Goal: Task Accomplishment & Management: Manage account settings

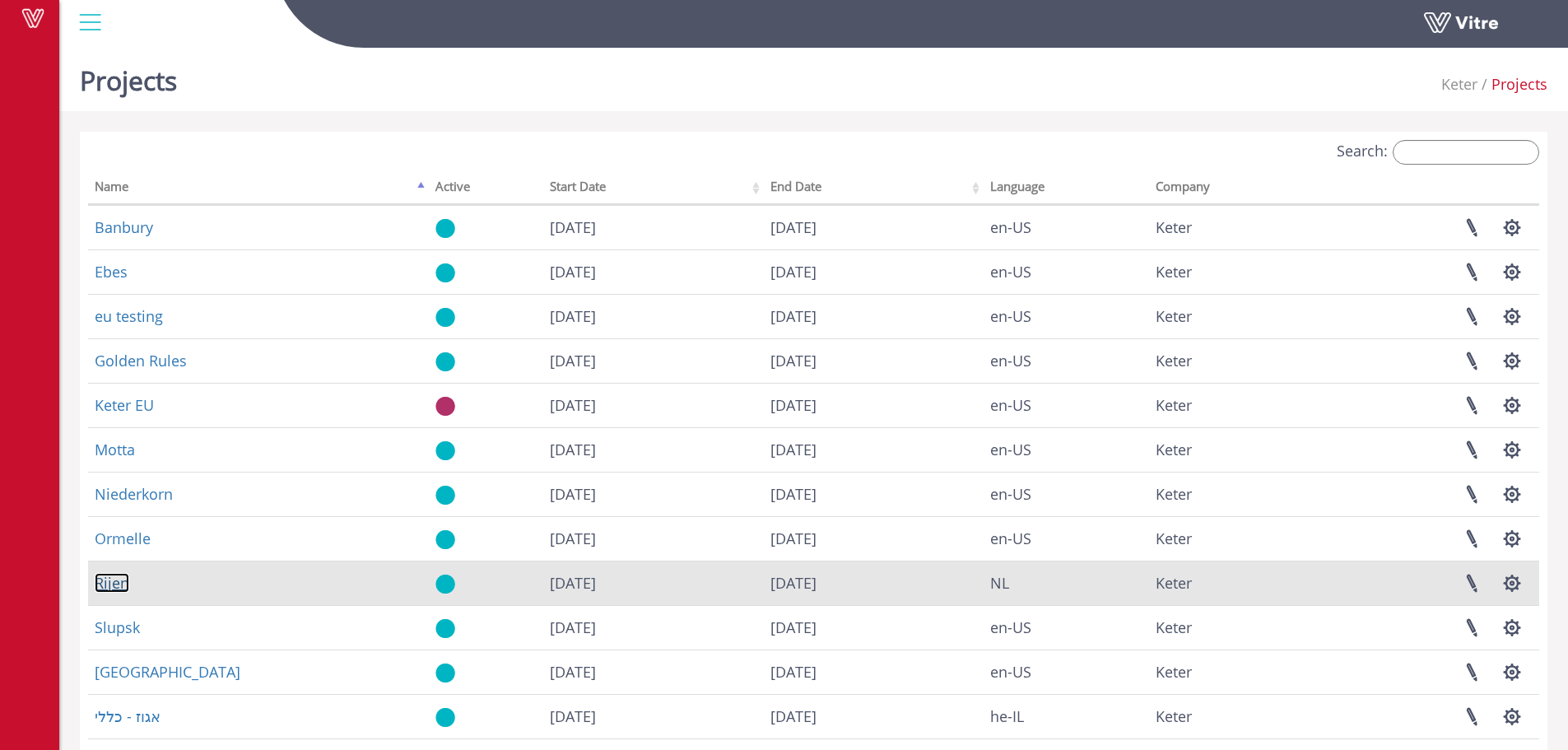
click at [124, 582] on link "Rijen" at bounding box center [111, 582] width 34 height 20
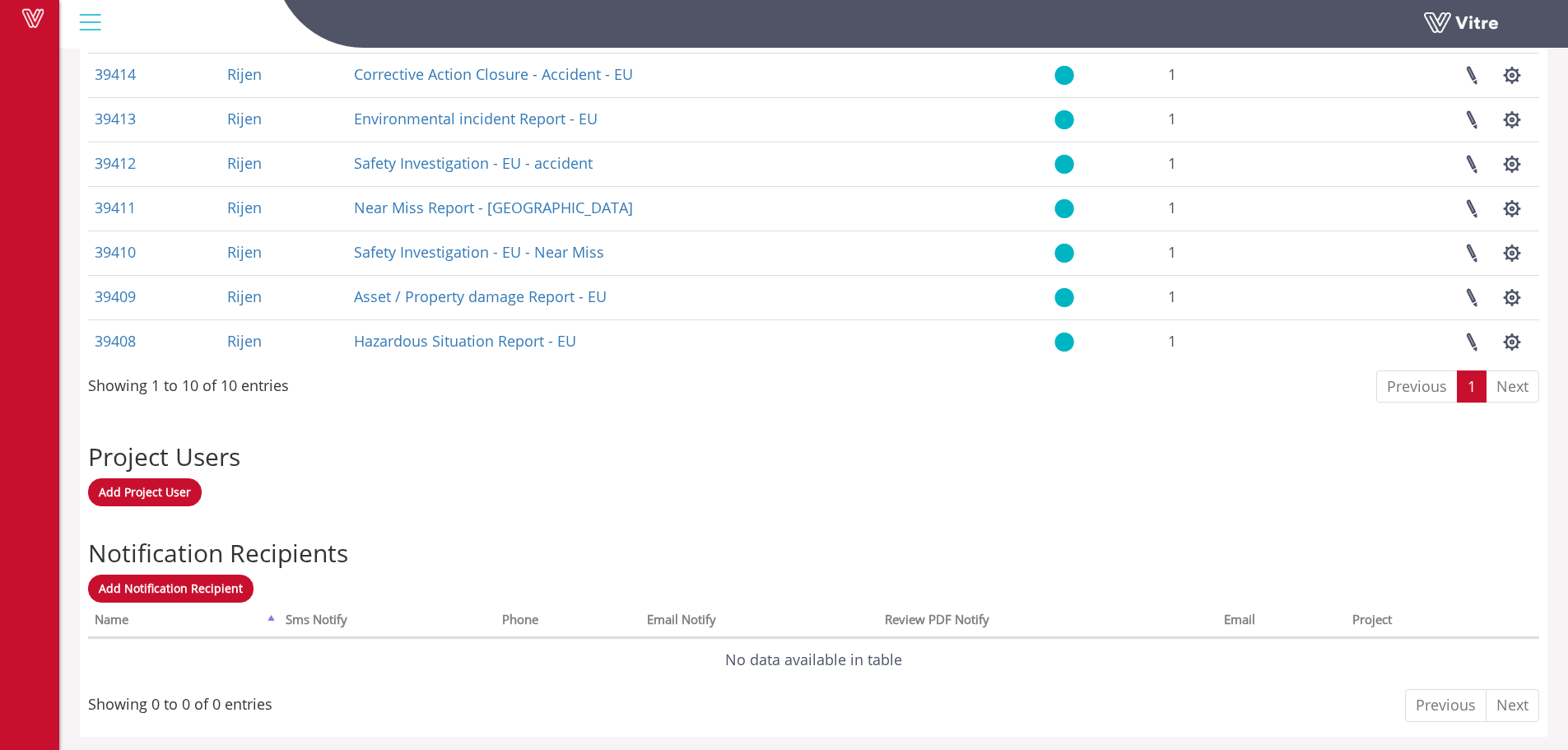
scroll to position [919, 0]
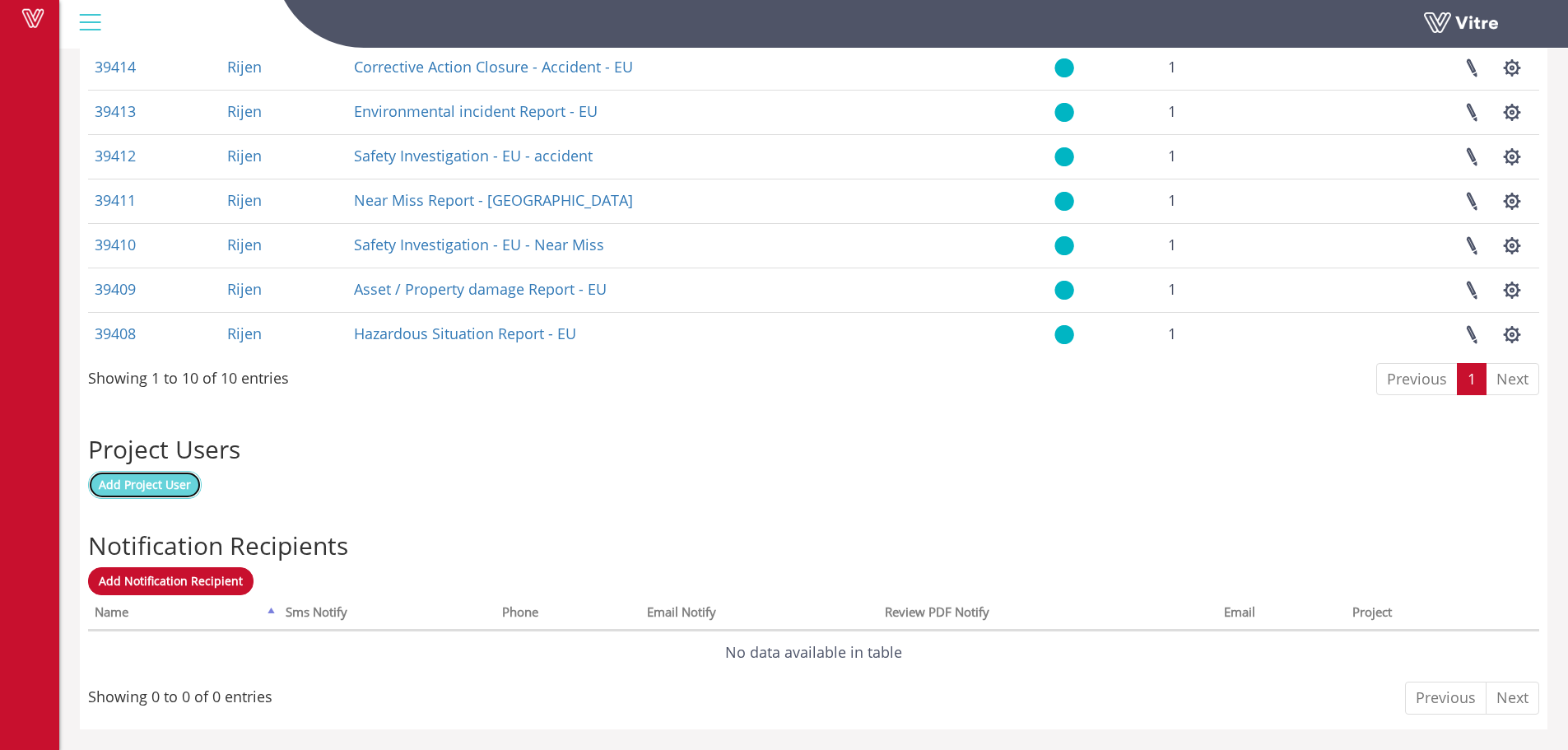
click at [131, 487] on span "Add Project User" at bounding box center [145, 484] width 92 height 15
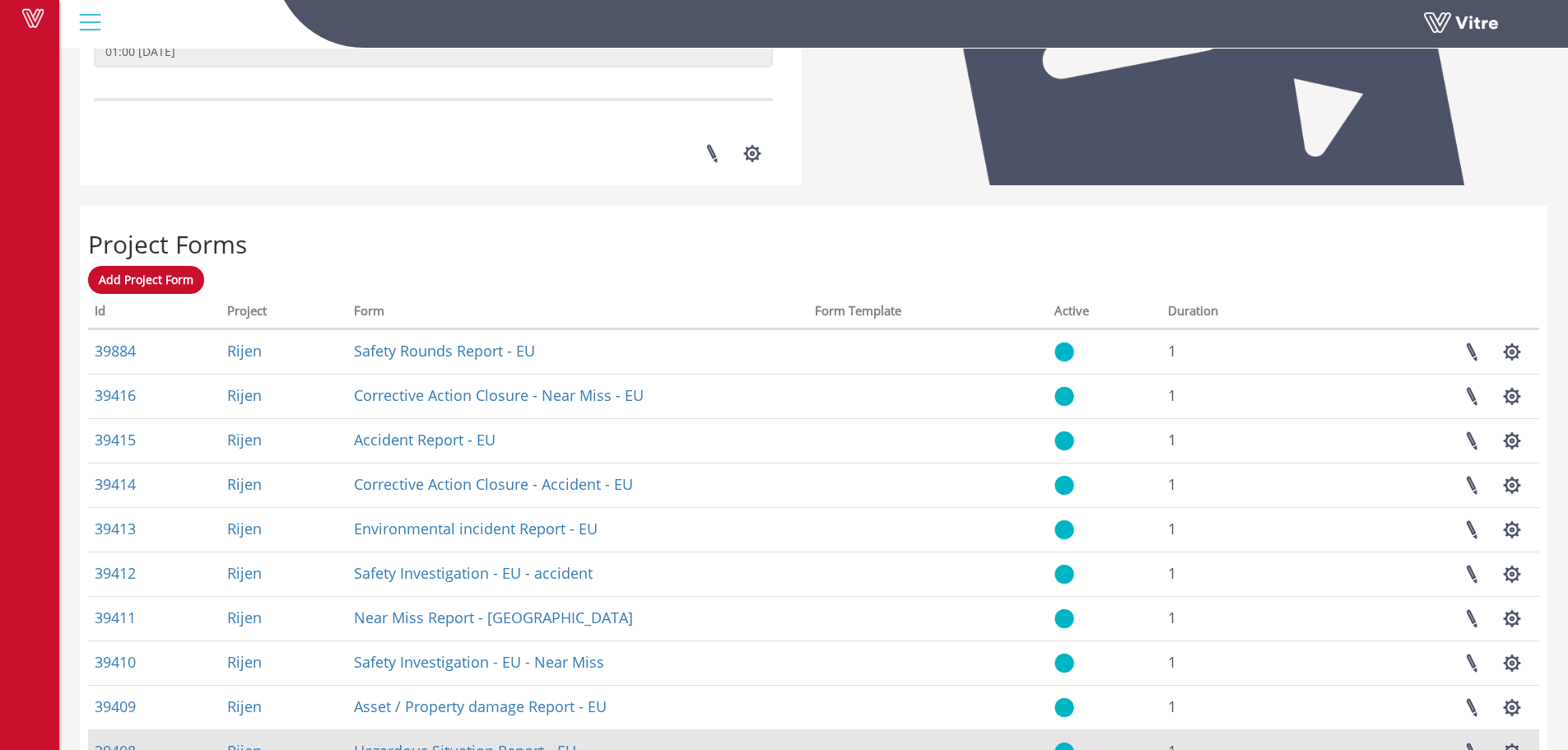
scroll to position [508, 0]
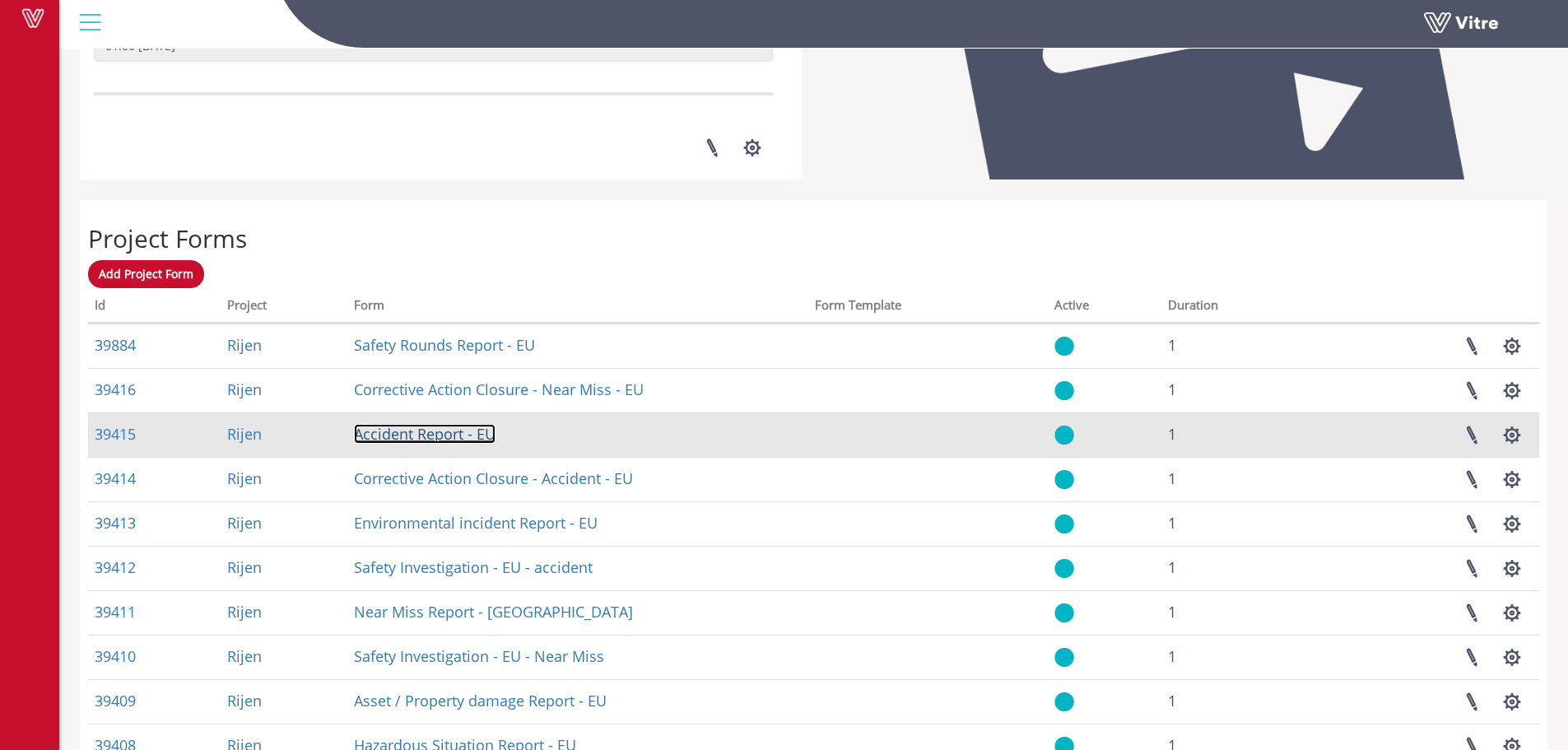
click at [421, 442] on link "Accident Report - EU" at bounding box center [425, 434] width 141 height 20
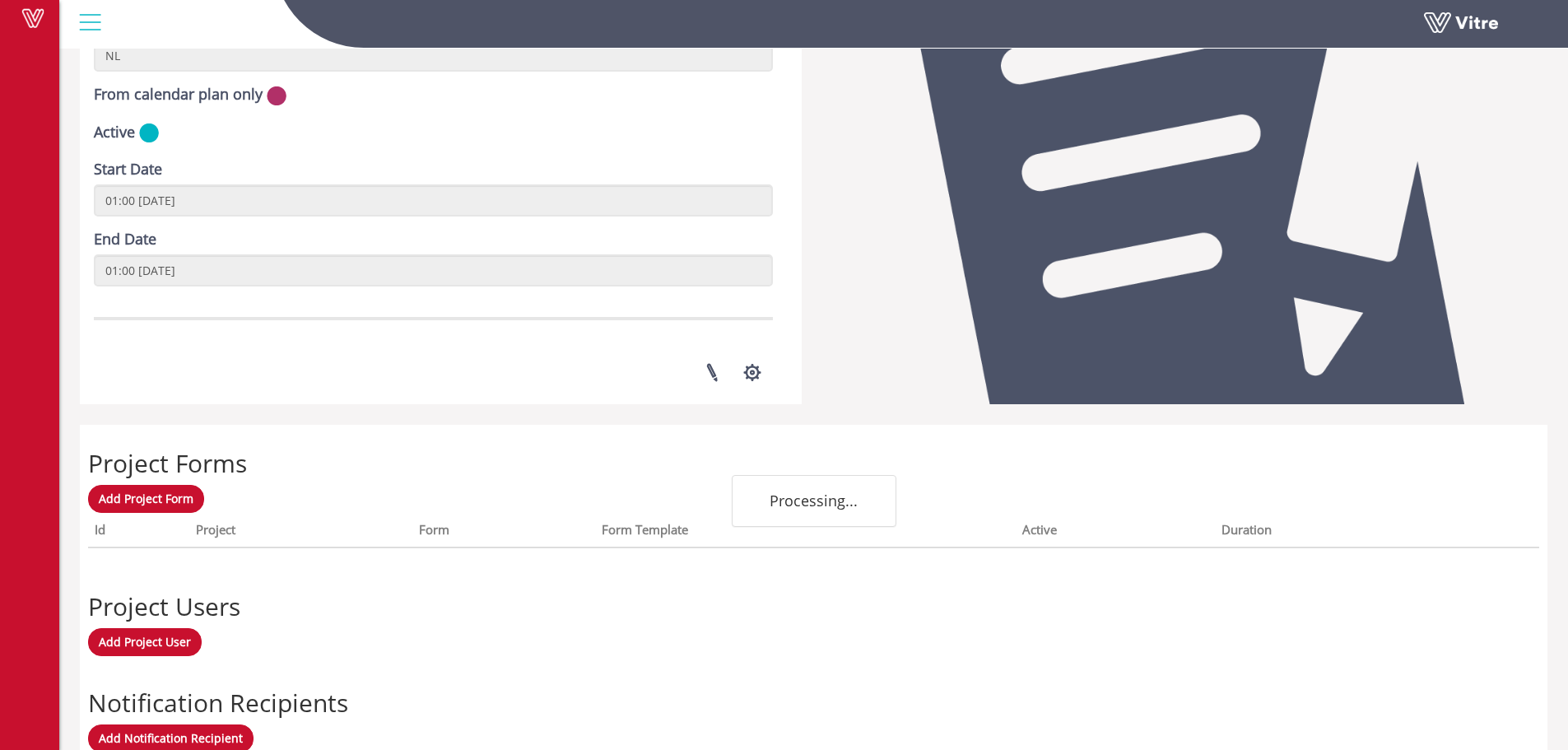
scroll to position [284, 0]
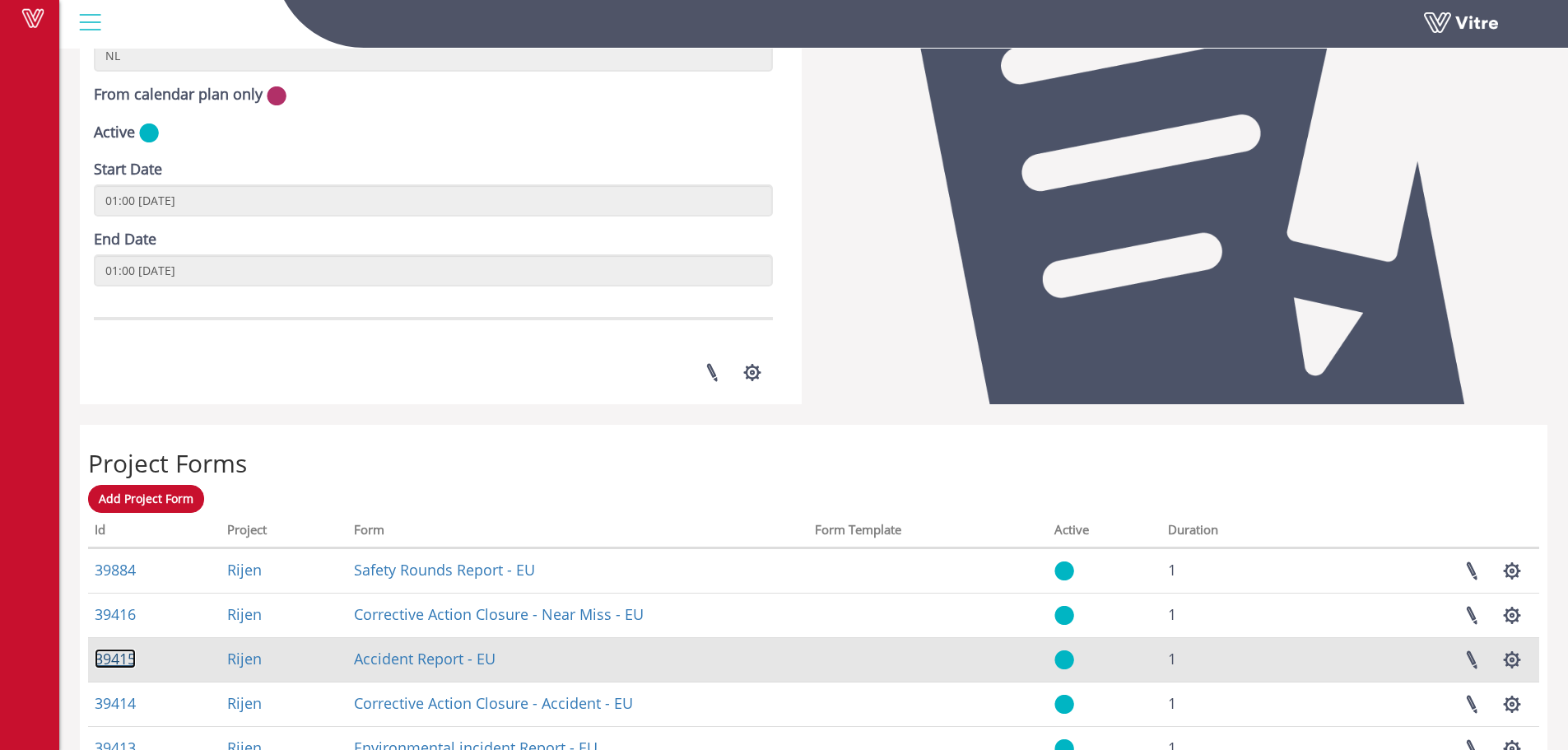
click at [115, 663] on link "39415" at bounding box center [114, 659] width 41 height 20
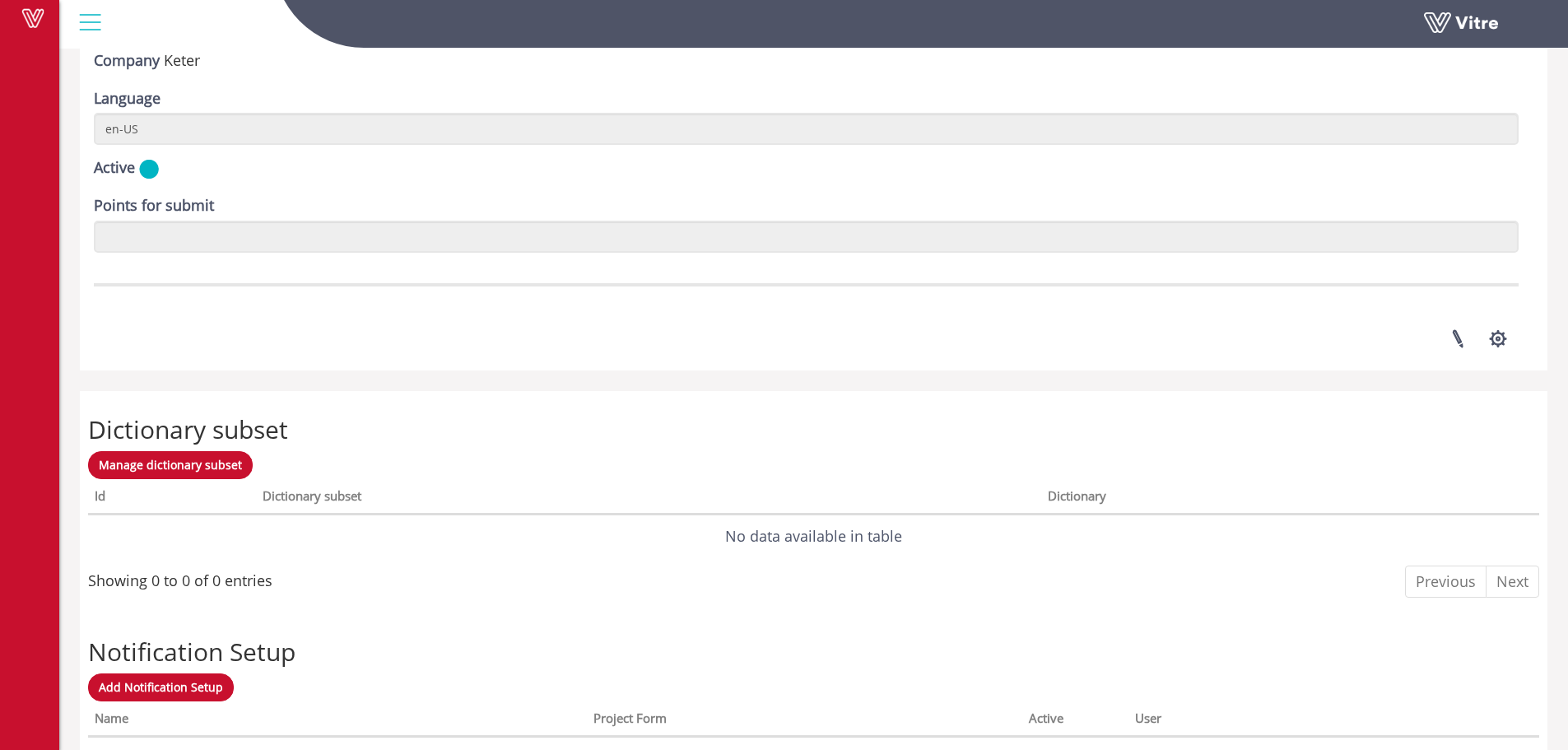
scroll to position [2274, 0]
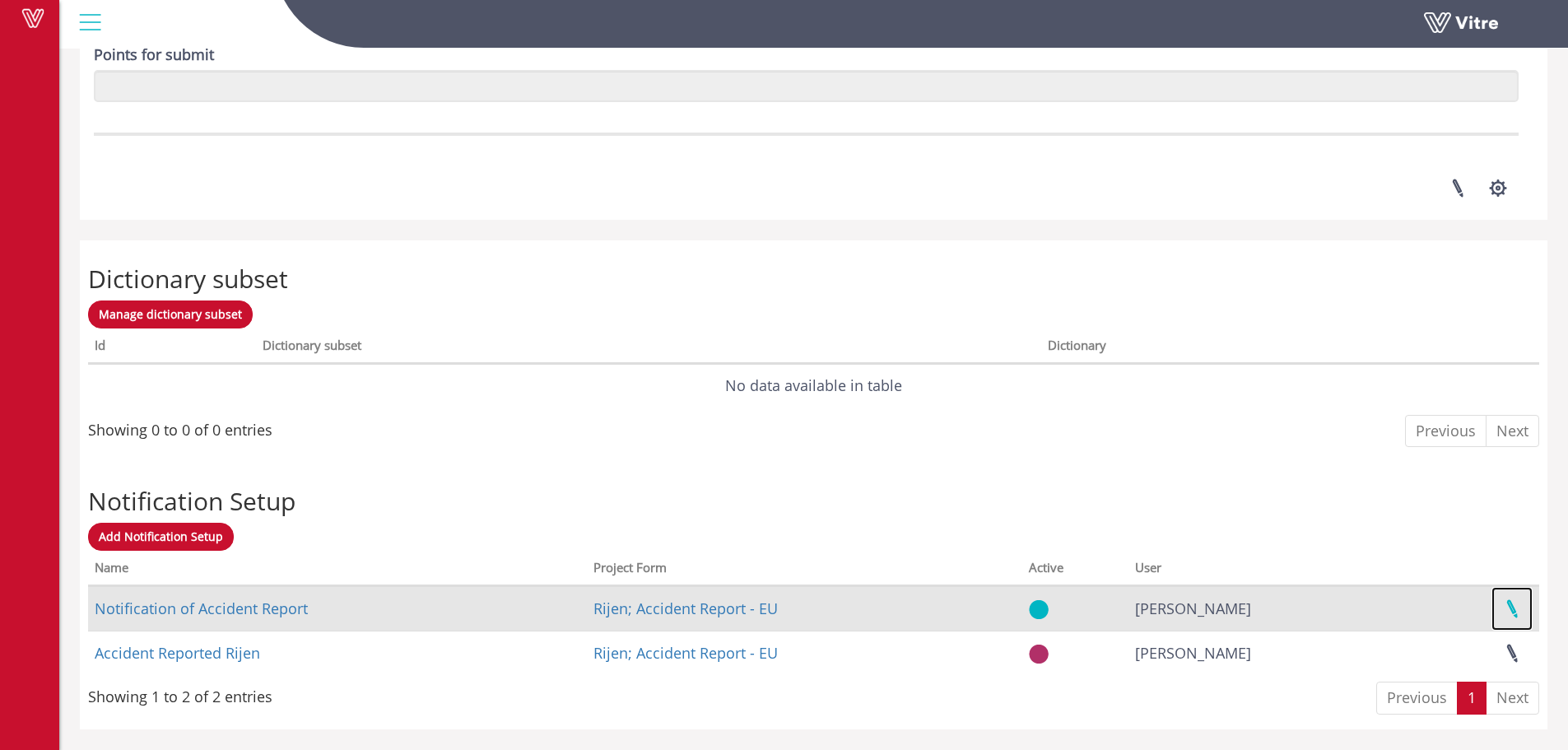
click at [1509, 616] on link at bounding box center [1511, 609] width 41 height 43
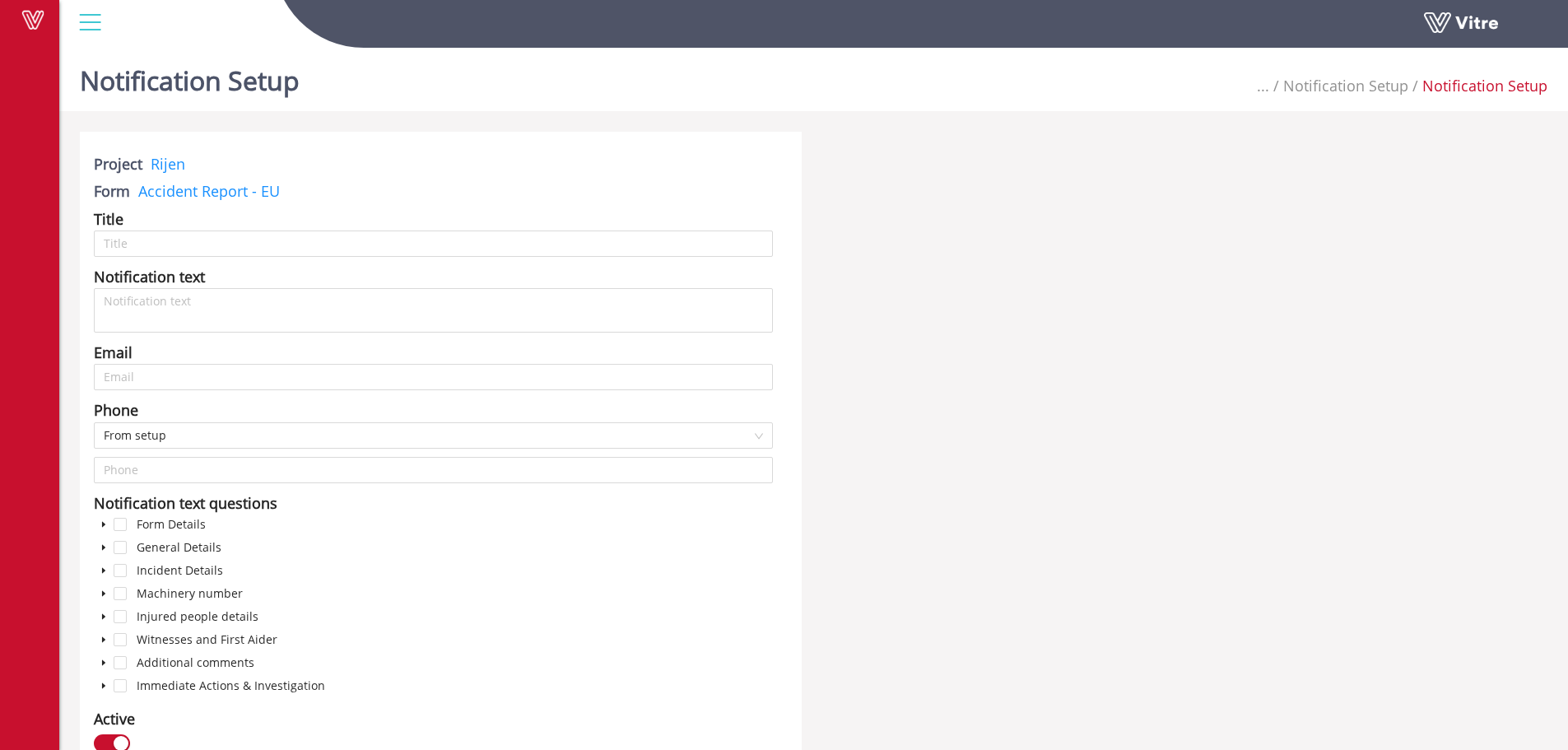
type input "Notification of Accident Report"
type input "tonvdl@keter.com; rik.feyen@keter.com; careers.nl@keter.com; liesbeth.polman@ke…"
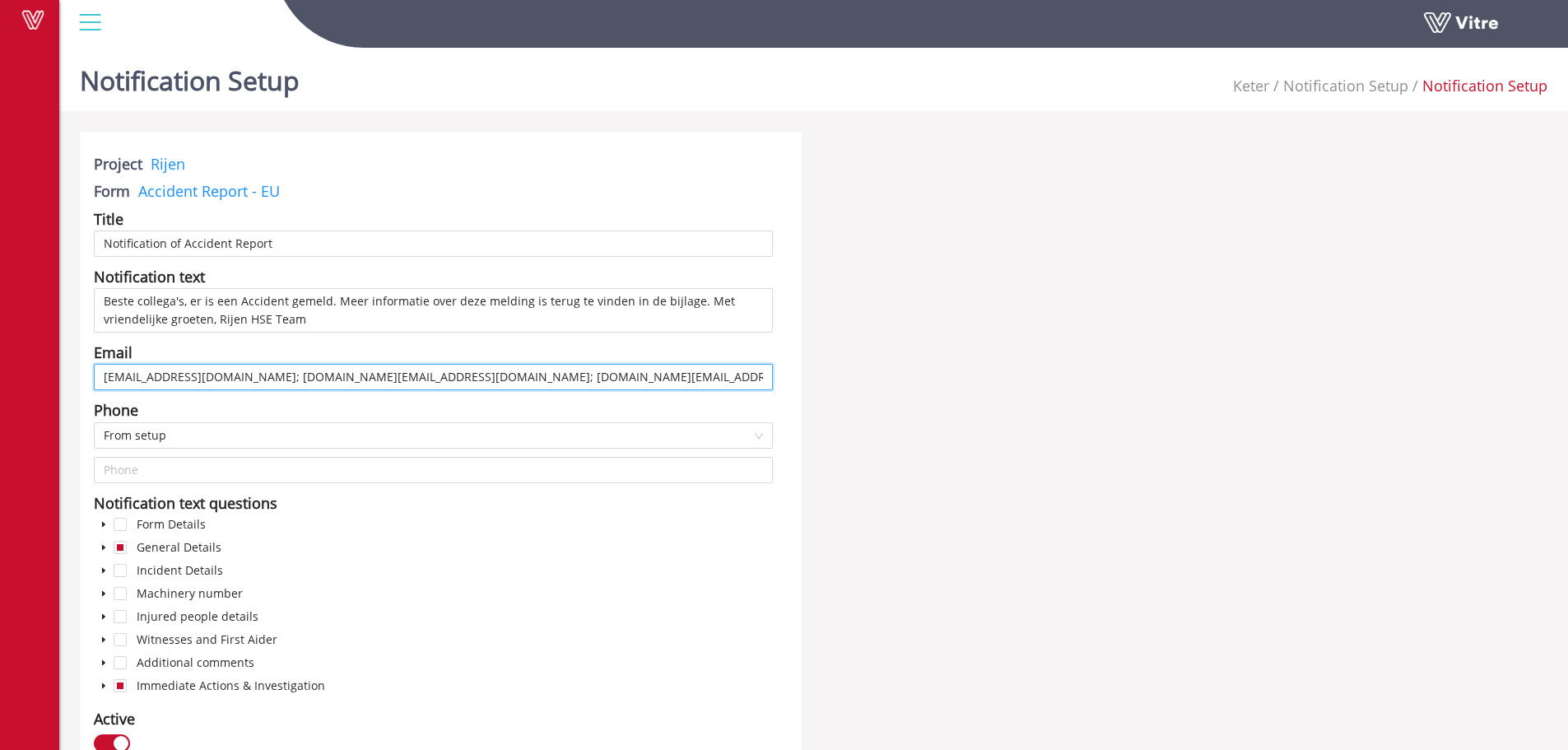
click at [131, 379] on input "tonvdl@keter.com; rik.feyen@keter.com; careers.nl@keter.com; liesbeth.polman@ke…" at bounding box center [434, 377] width 679 height 26
drag, startPoint x: 207, startPoint y: 379, endPoint x: 95, endPoint y: 377, distance: 112.0
click at [95, 377] on input "tonvdl@keter.com; rik.feyen@keter.com; careers.nl@keter.com; liesbeth.polman@ke…" at bounding box center [434, 377] width 679 height 26
drag, startPoint x: 707, startPoint y: 377, endPoint x: 689, endPoint y: 380, distance: 18.2
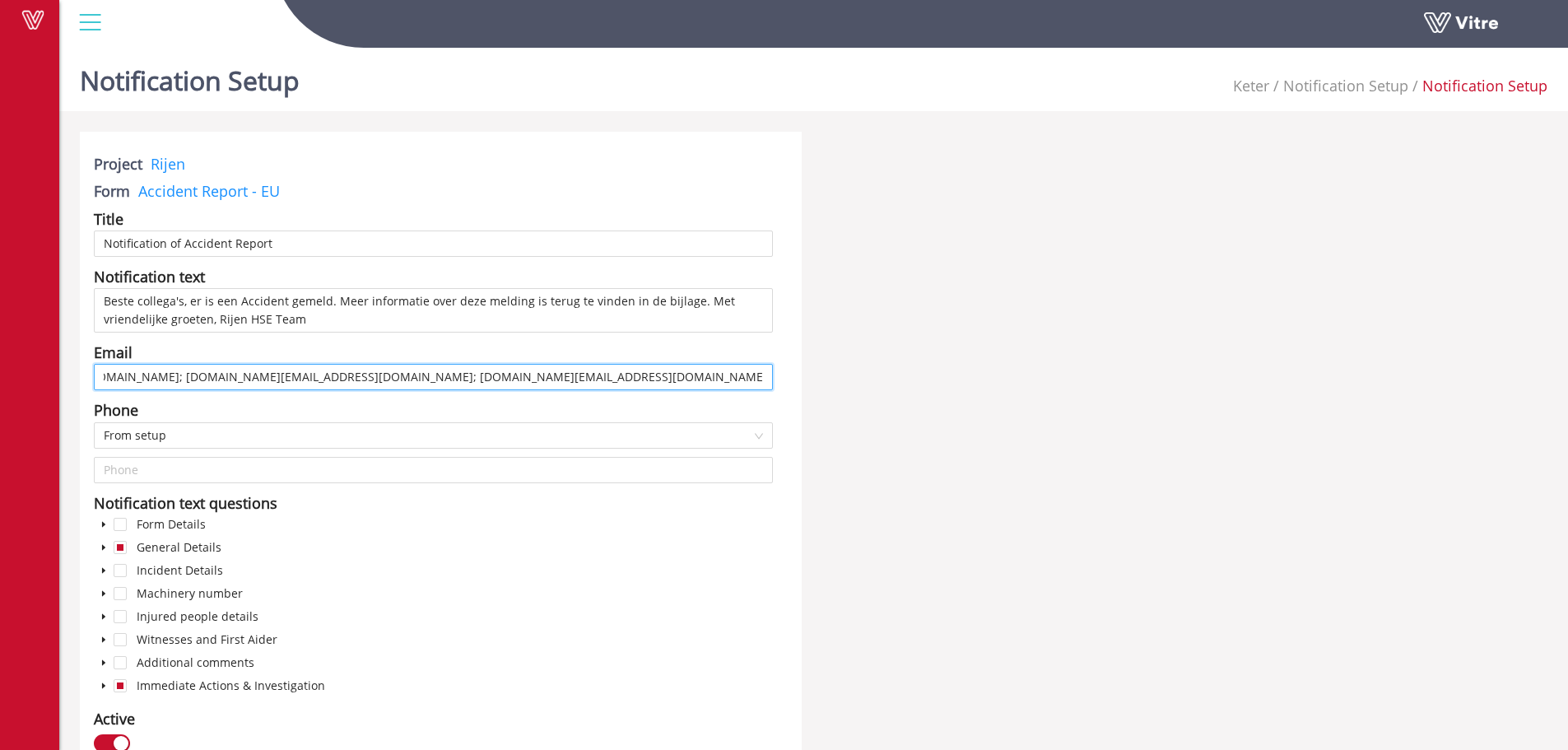
click at [689, 380] on input "rik.feyen@keter.com; careers.nl@keter.com; liesbeth.polman@keter.com; erwin.van…" at bounding box center [434, 377] width 679 height 26
click at [584, 375] on input "rik.feyen@keter.com; careers.nl@keter.com; liesbeth.polman@keter.com; erwin.van…" at bounding box center [434, 377] width 679 height 26
drag, startPoint x: 726, startPoint y: 377, endPoint x: 500, endPoint y: 372, distance: 226.1
click at [500, 372] on input "rik.feyen@keter.com; careers.nl@keter.com; liesbeth.polman@keter.com; erwin.van…" at bounding box center [434, 377] width 679 height 26
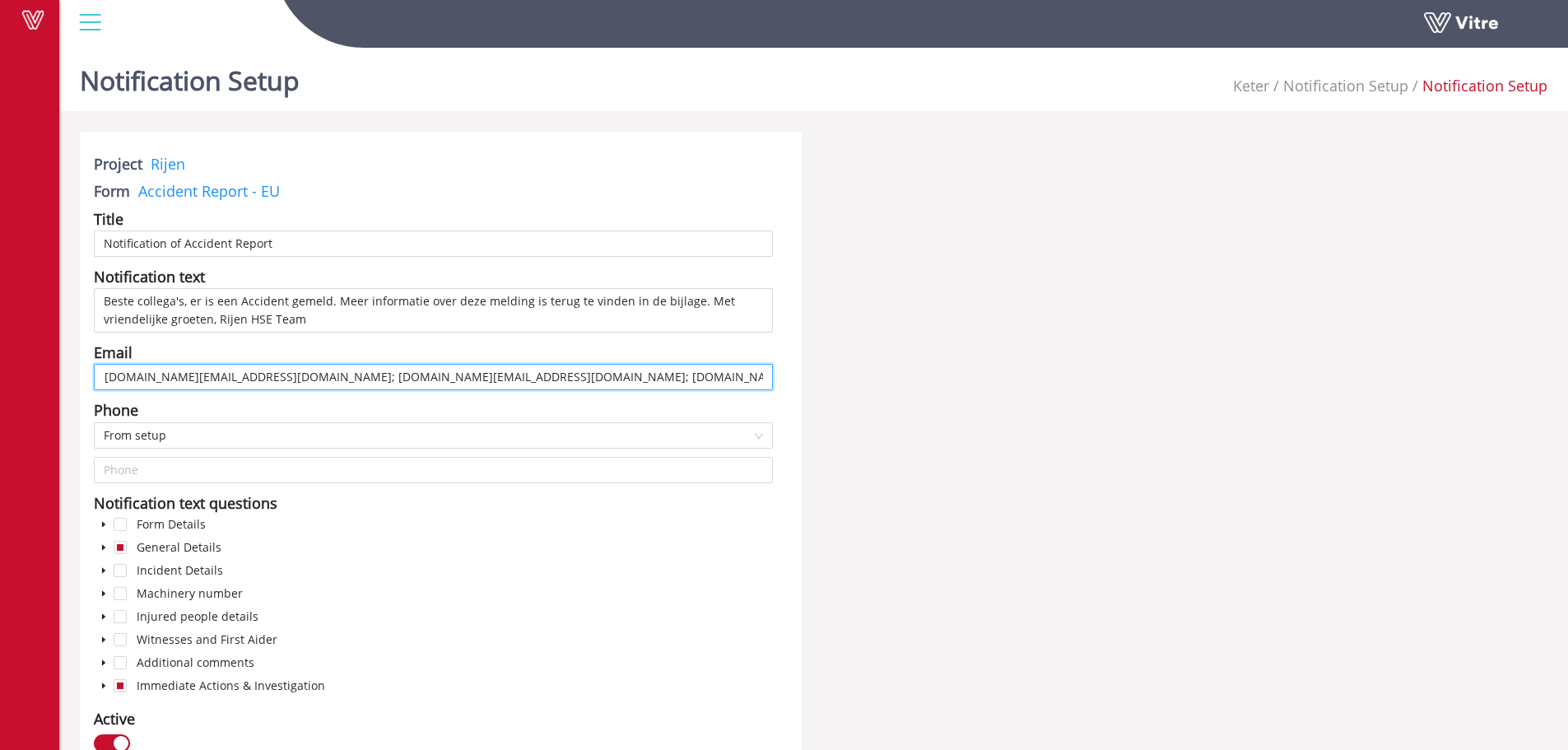
scroll to position [0, 1796]
drag, startPoint x: 697, startPoint y: 381, endPoint x: 617, endPoint y: 378, distance: 80.1
click at [617, 378] on input "rik.feyen@keter.com; careers.nl@keter.com; liesbeth.polman@keter.com; erwin.van…" at bounding box center [434, 377] width 679 height 26
drag, startPoint x: 699, startPoint y: 380, endPoint x: 765, endPoint y: 380, distance: 66.0
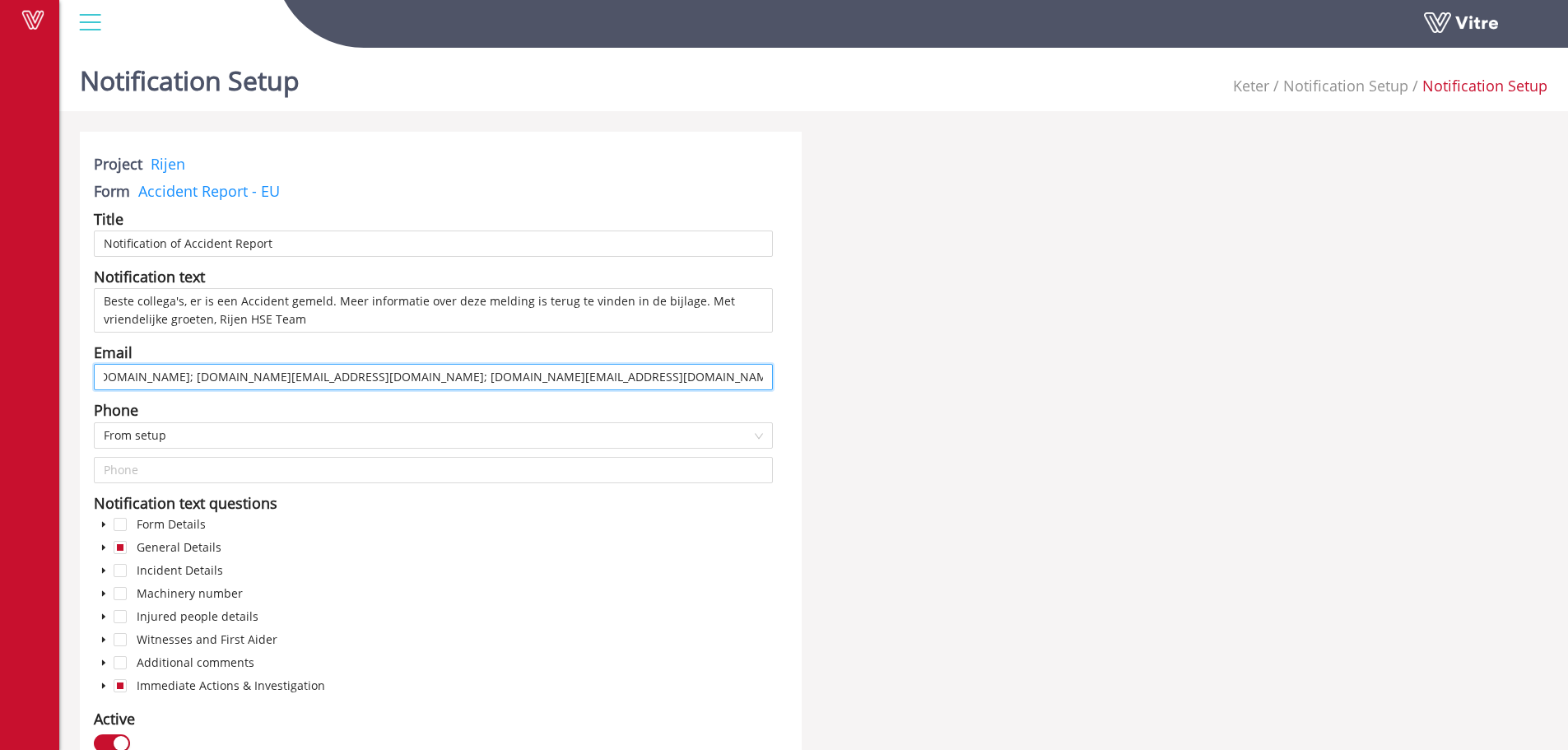
click at [765, 380] on input "rik.feyen@keter.com; careers.nl@keter.com; liesbeth.polman@keter.com; erwin.van…" at bounding box center [434, 377] width 679 height 26
drag, startPoint x: 602, startPoint y: 375, endPoint x: 786, endPoint y: 376, distance: 184.0
drag, startPoint x: 644, startPoint y: 382, endPoint x: 0, endPoint y: 438, distance: 646.4
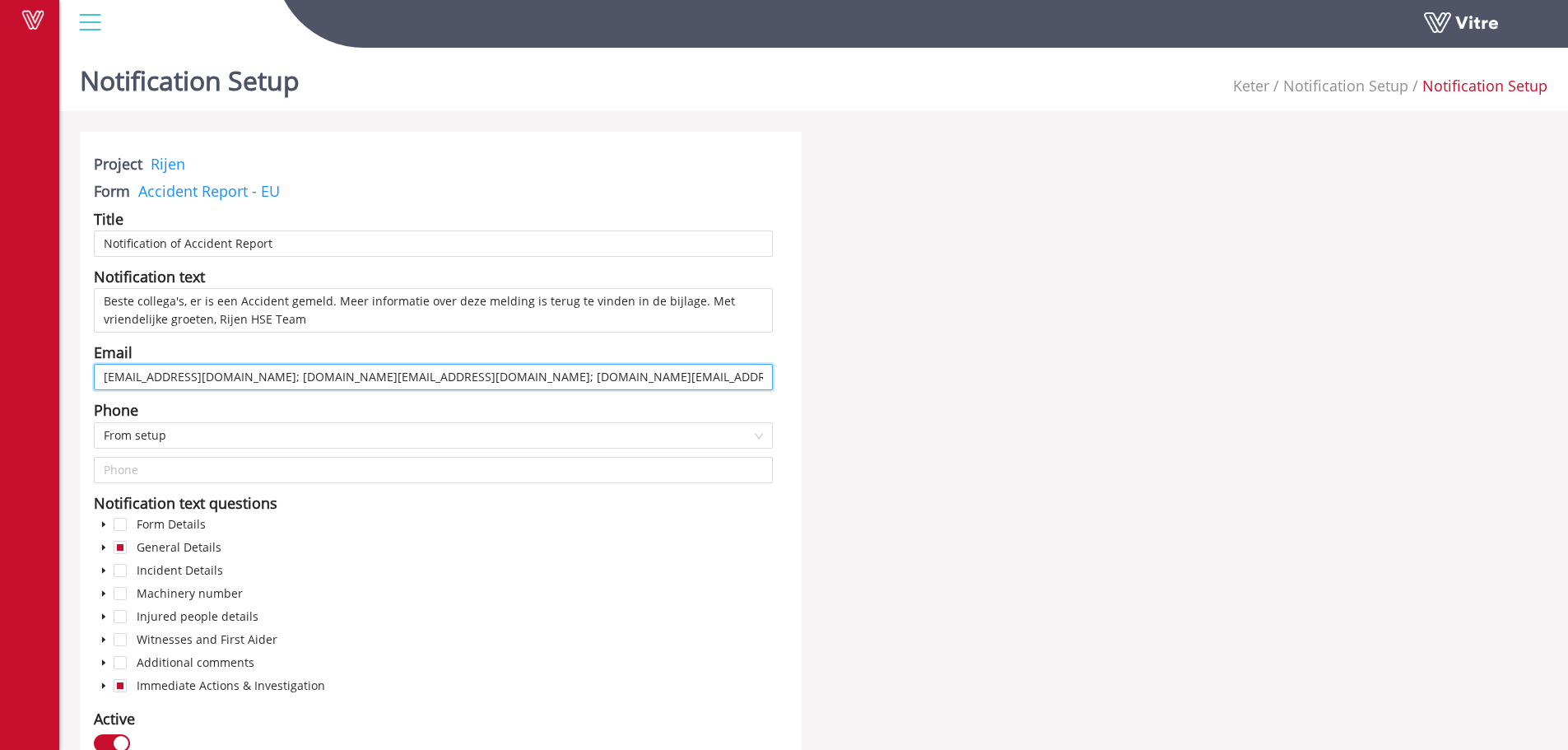
click at [134, 376] on input "rik.feyen@keter.com; careers.nl@keter.com; liesbeth.polman@keter.com; erwin.van…" at bounding box center [434, 377] width 679 height 26
drag, startPoint x: 101, startPoint y: 376, endPoint x: 2054, endPoint y: 365, distance: 1953.0
click at [1568, 365] on html "Vitre Notification Setup Keter Notification Setup Notification Setup Project Ri…" at bounding box center [784, 375] width 1568 height 750
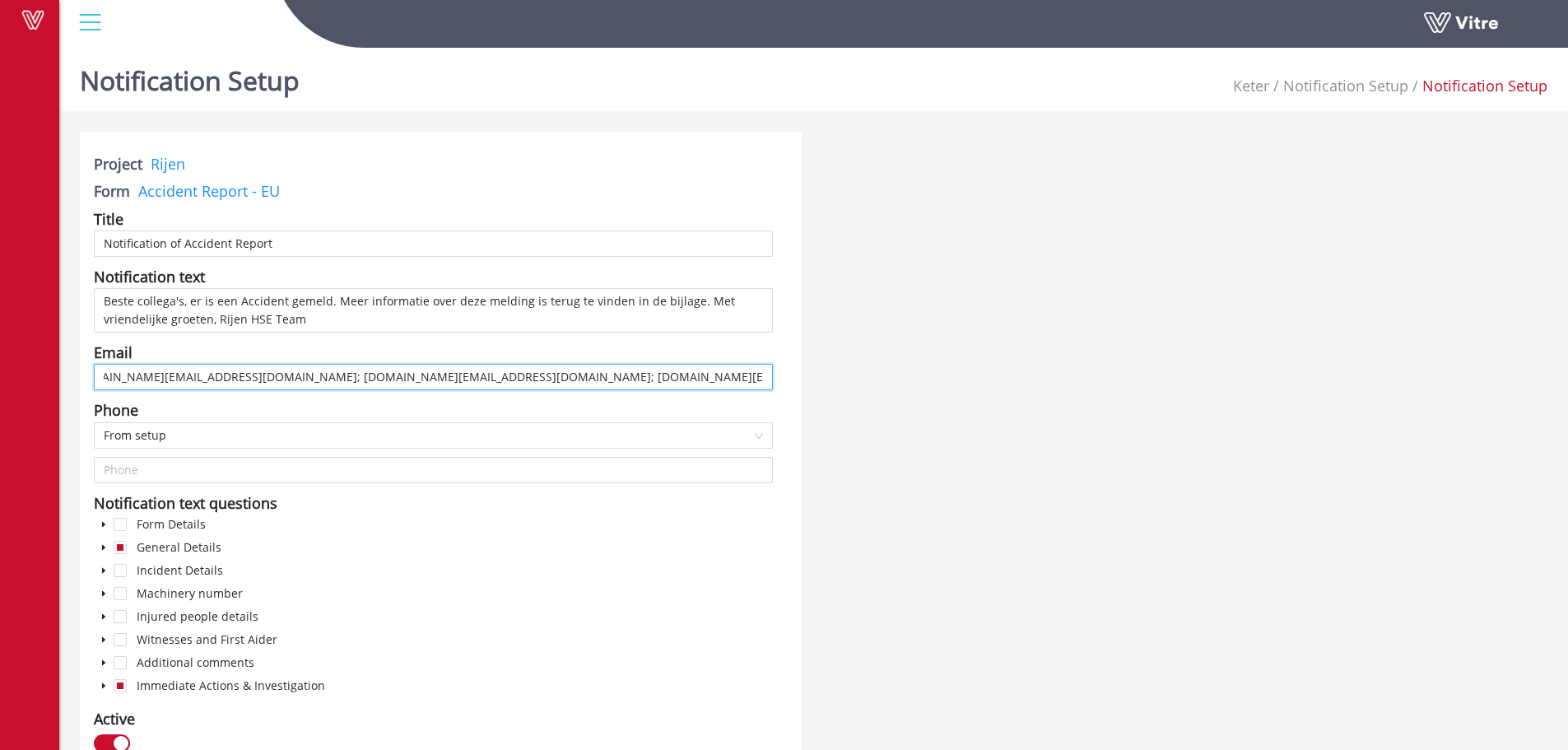
click at [606, 385] on input "rik.feyen@keter.com; careers.nl@keter.com; liesbeth.polman@keter.com; erwin.van…" at bounding box center [434, 377] width 679 height 26
drag, startPoint x: 714, startPoint y: 379, endPoint x: 811, endPoint y: 383, distance: 97.1
drag, startPoint x: 572, startPoint y: 380, endPoint x: 0, endPoint y: 371, distance: 572.1
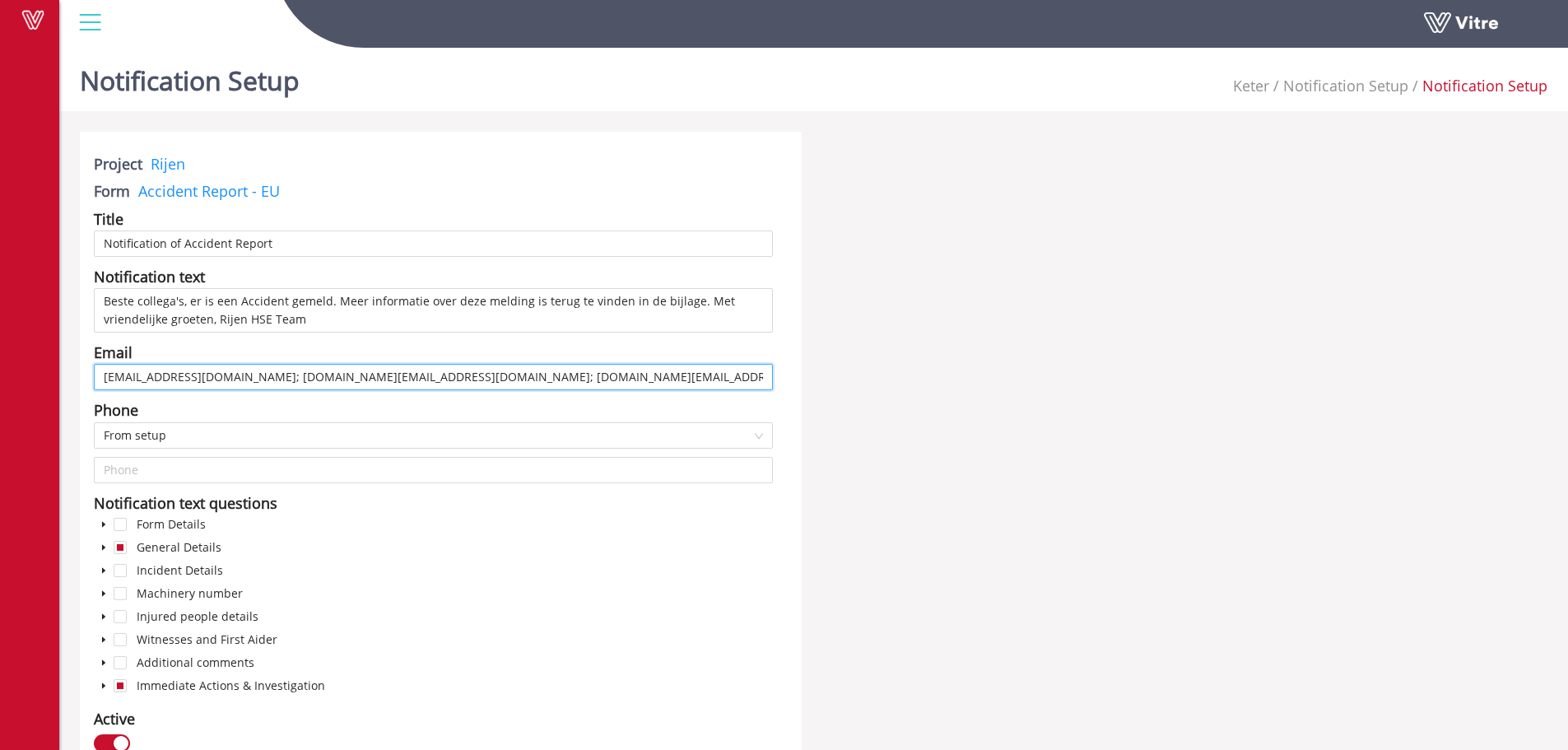
click at [504, 376] on input "rik.feyen@keter.com; careers.nl@keter.com; liesbeth.polman@keter.com; erwin.van…" at bounding box center [434, 377] width 679 height 26
paste input "mathijs.vanderheijden@keter.com"
type input "rik.feyen@keter.com; careers.nl@keter.com; liesbeth.polman@keter.com; mathijs.v…"
click at [525, 566] on div "Form Details General Details Incident Details Machinery number Injured people d…" at bounding box center [434, 607] width 679 height 185
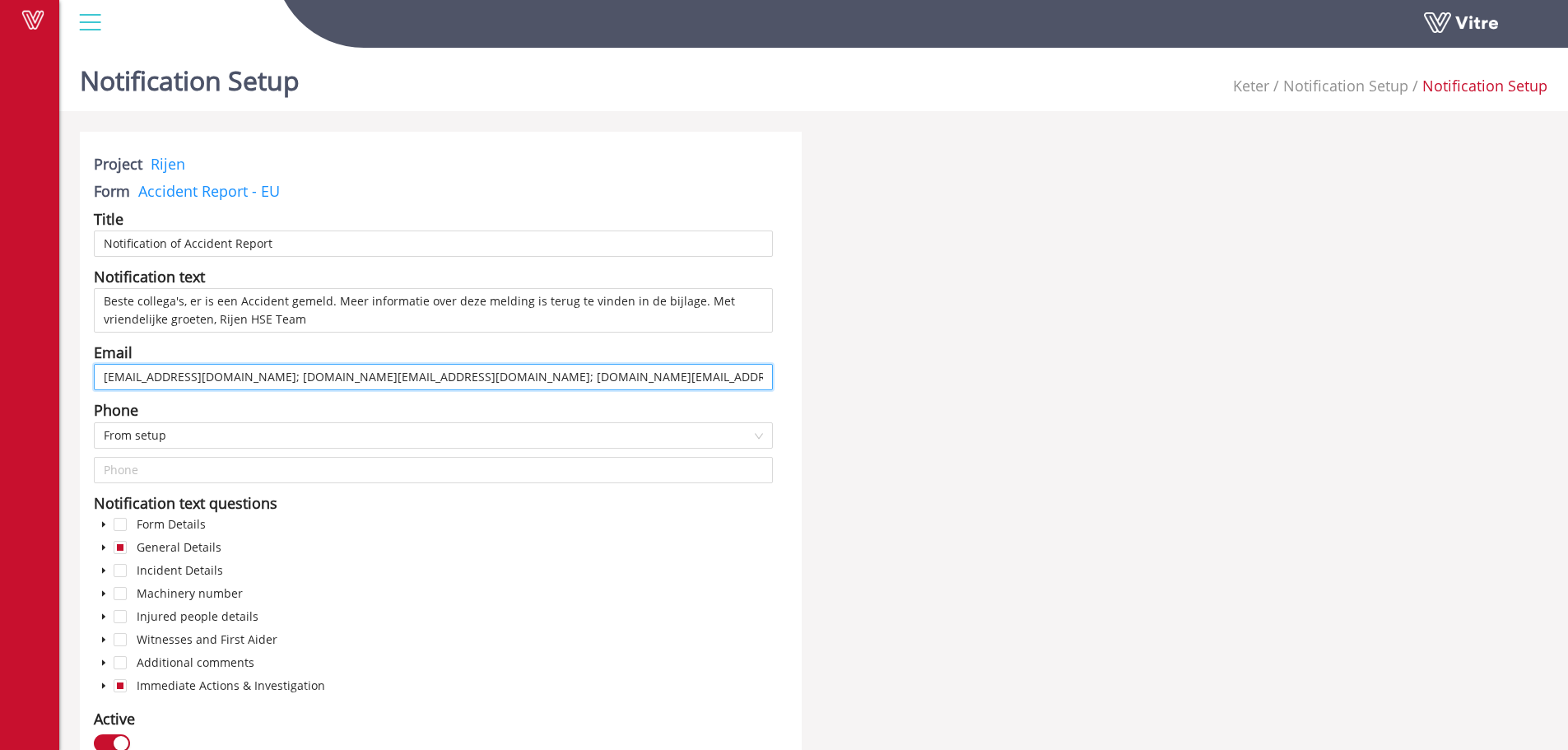
scroll to position [0, 1893]
drag, startPoint x: 102, startPoint y: 375, endPoint x: 1486, endPoint y: 348, distance: 1384.3
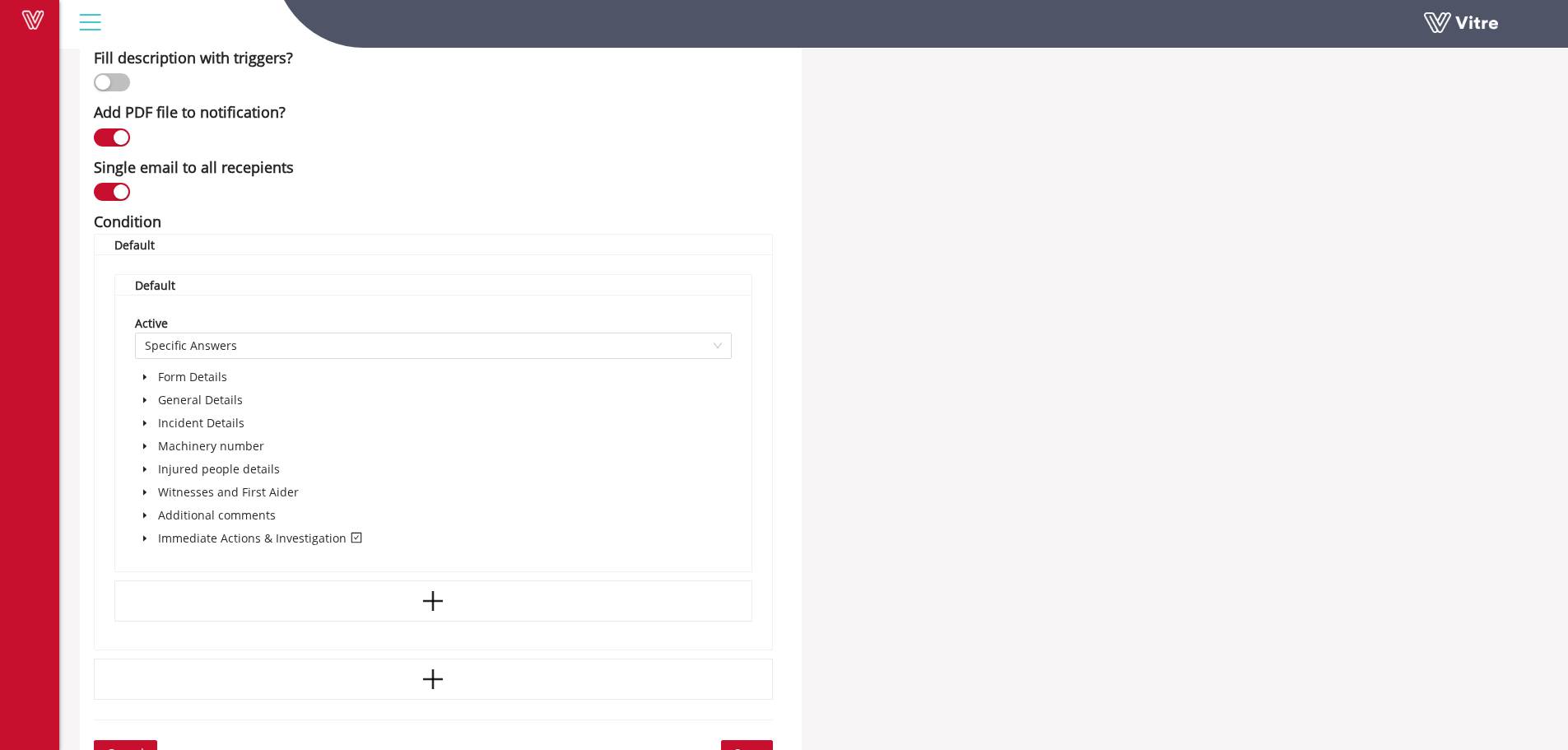
scroll to position [743, 0]
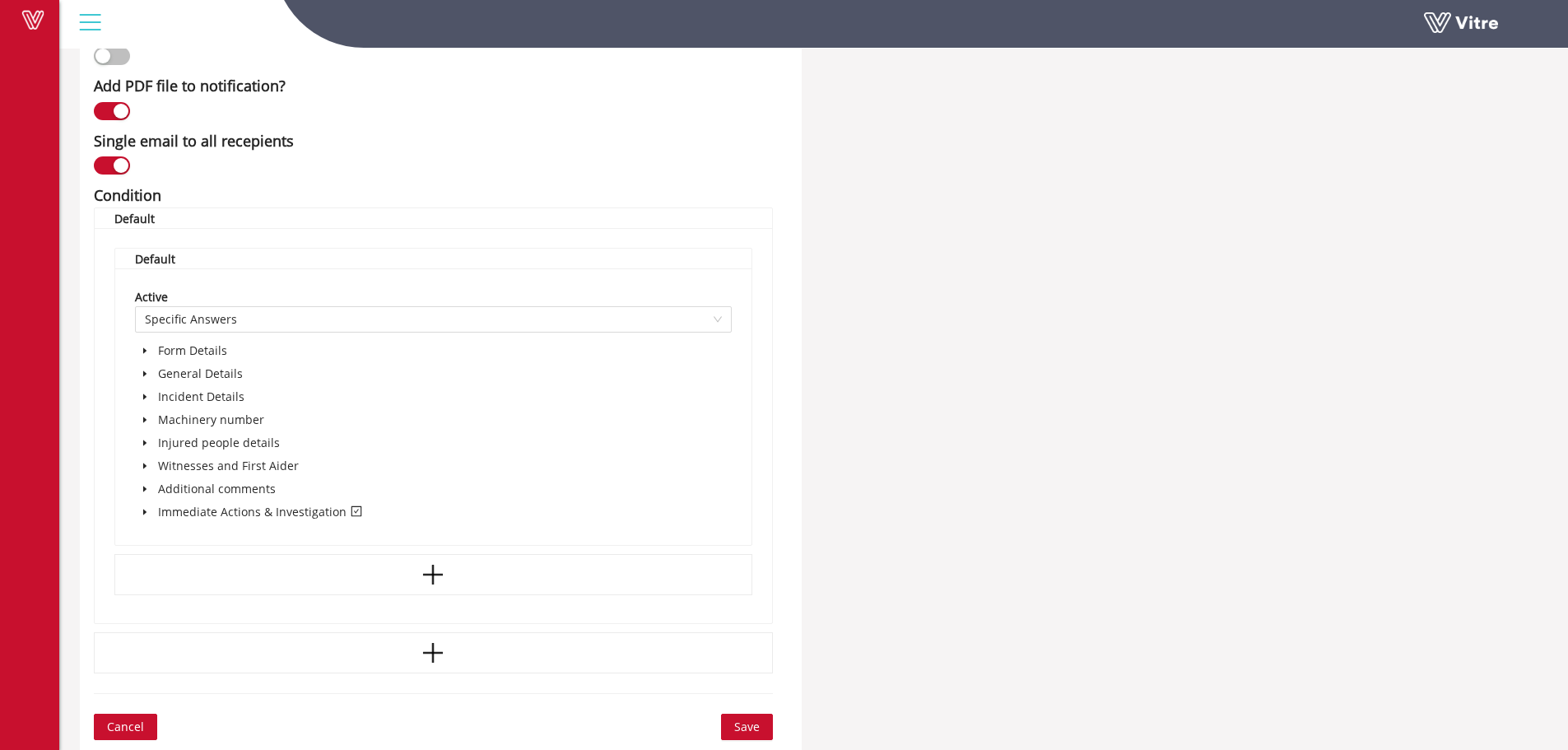
click at [746, 726] on span "Save" at bounding box center [746, 726] width 25 height 18
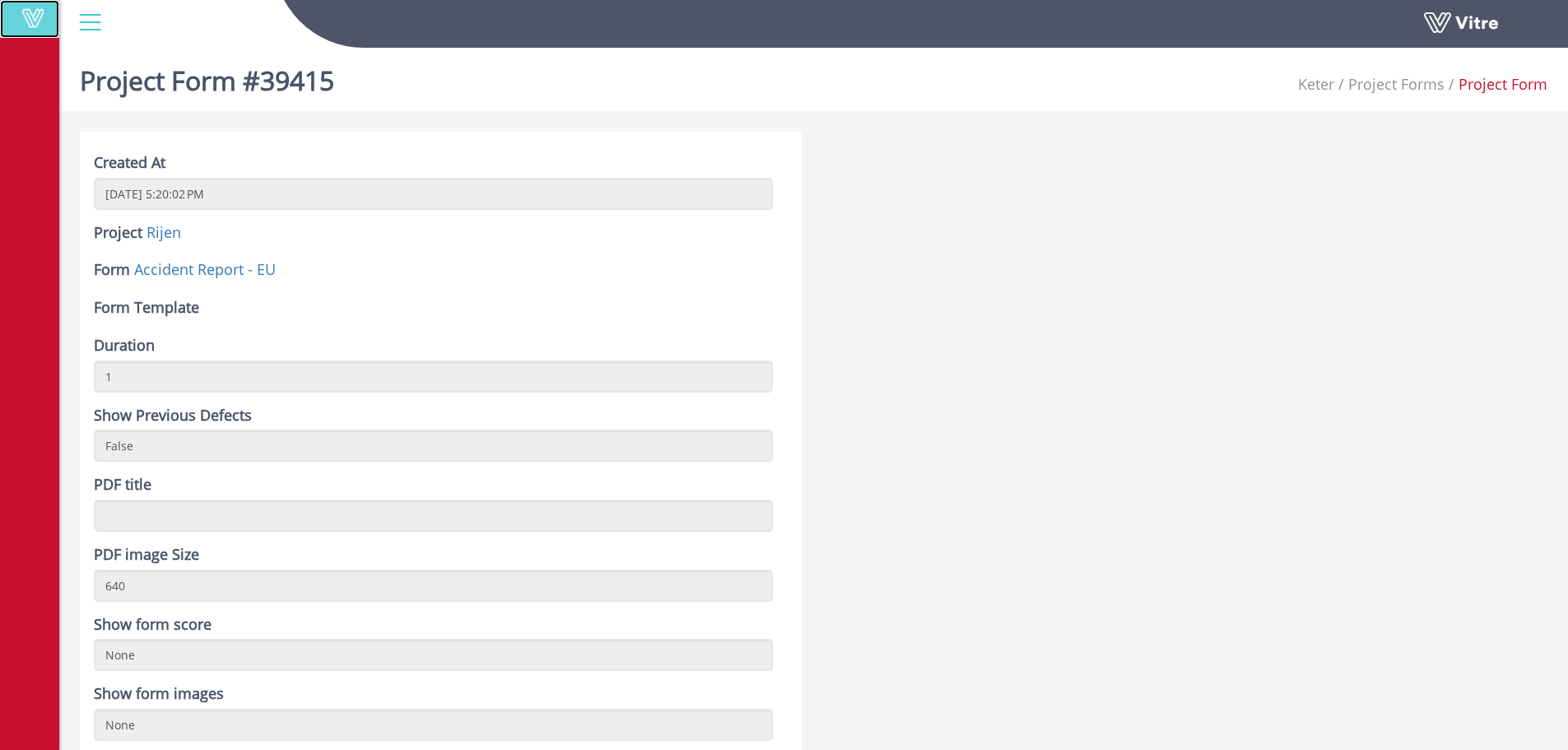
click at [28, 15] on span at bounding box center [33, 18] width 41 height 20
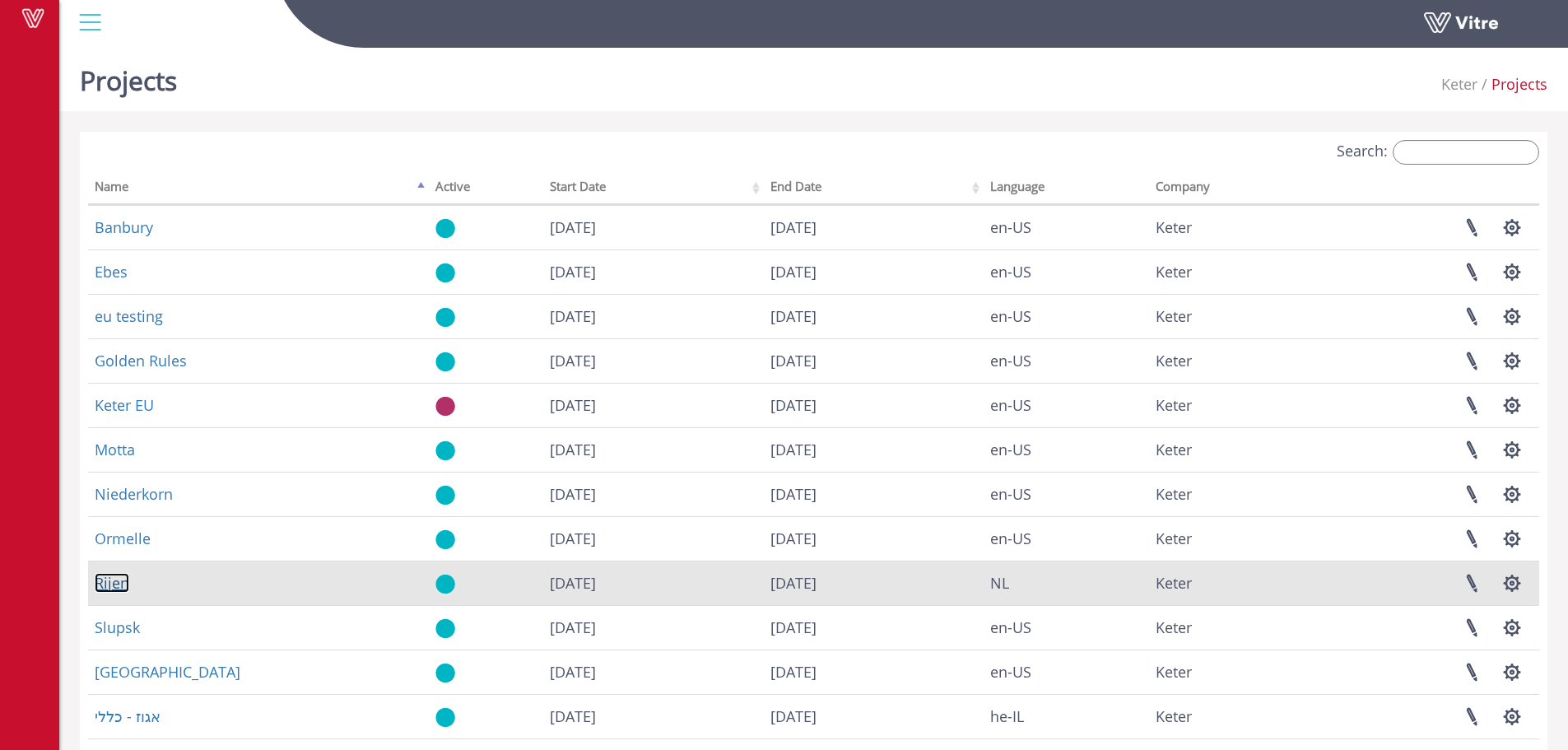
click at [101, 584] on link "Rijen" at bounding box center [111, 582] width 34 height 20
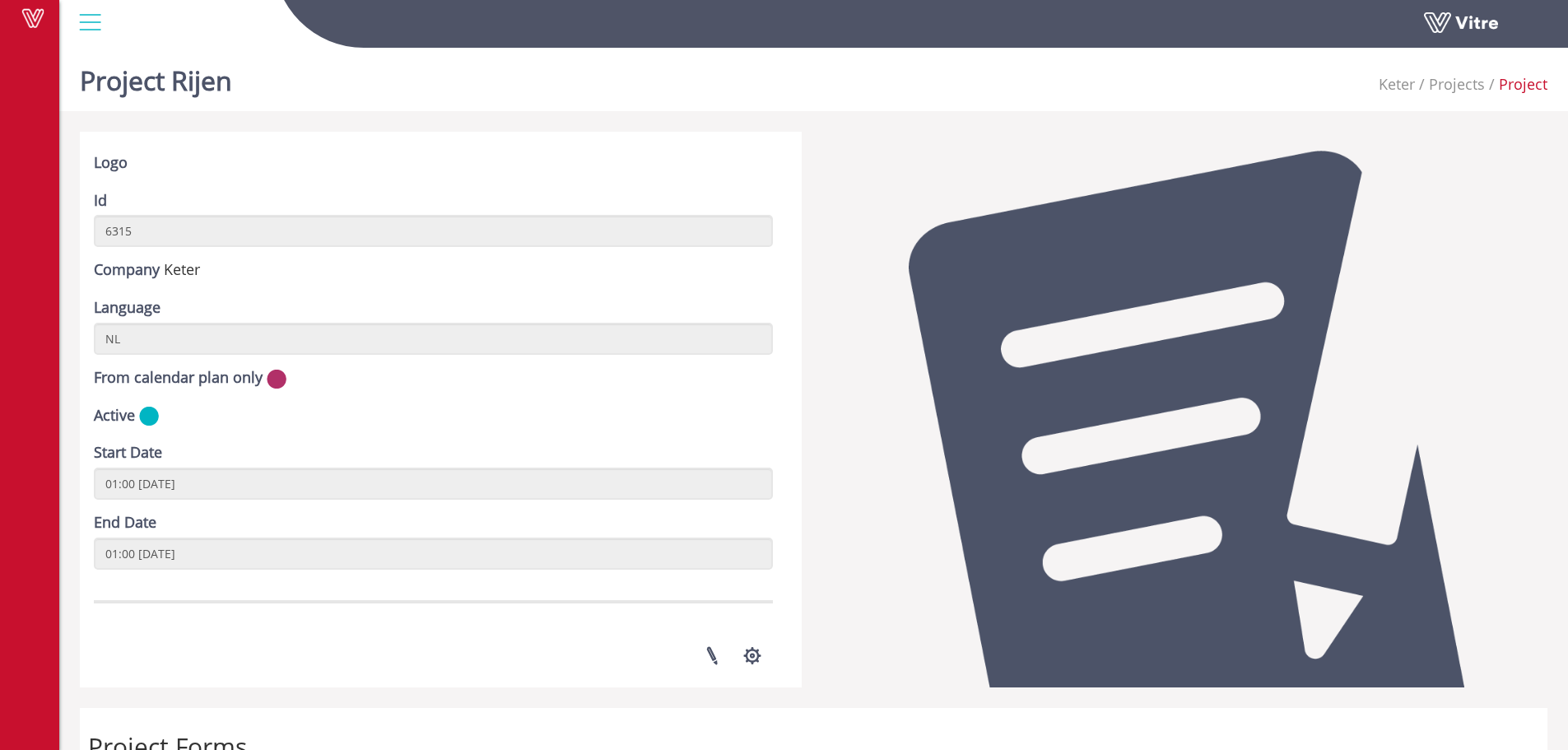
scroll to position [440, 0]
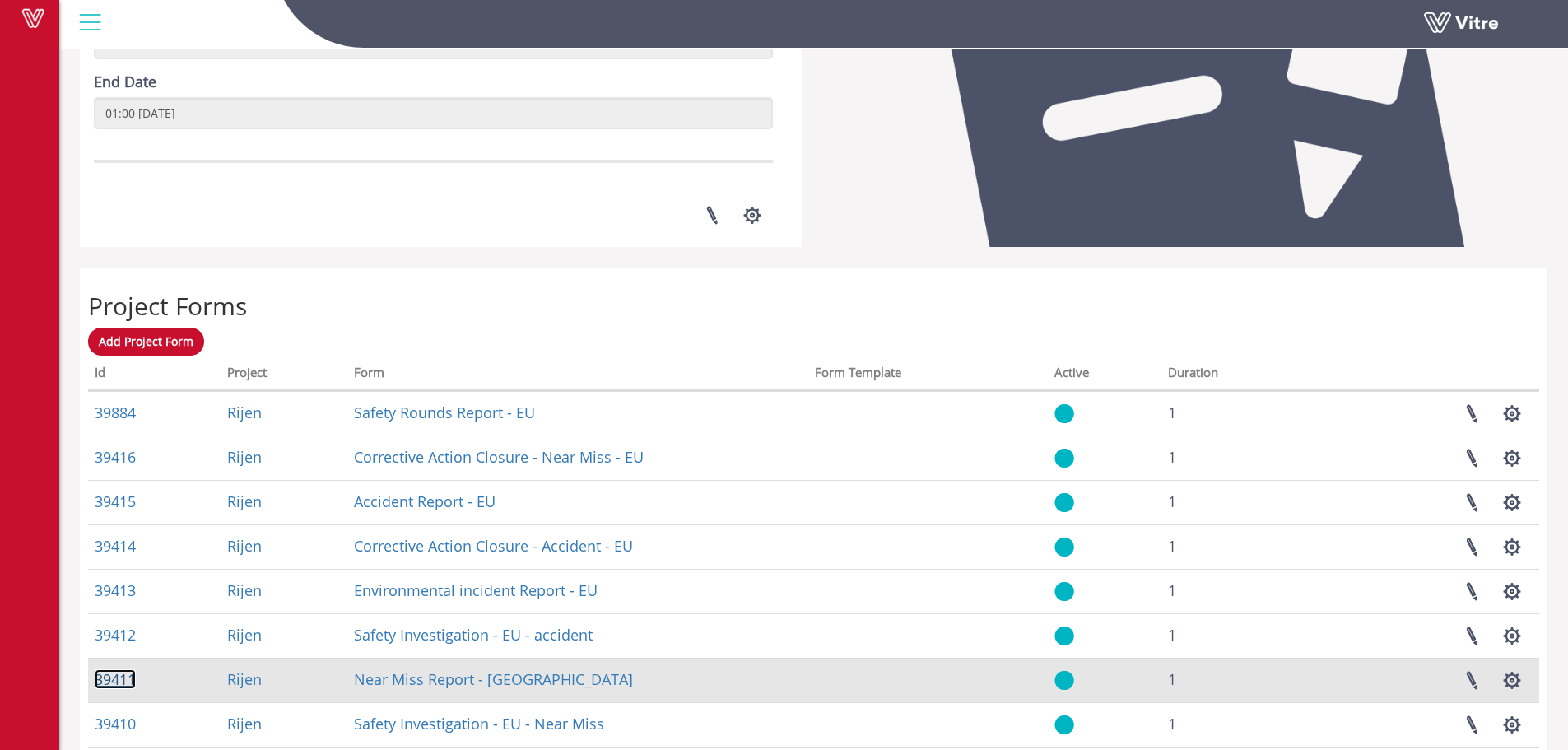
click at [116, 677] on link "39411" at bounding box center [114, 679] width 41 height 20
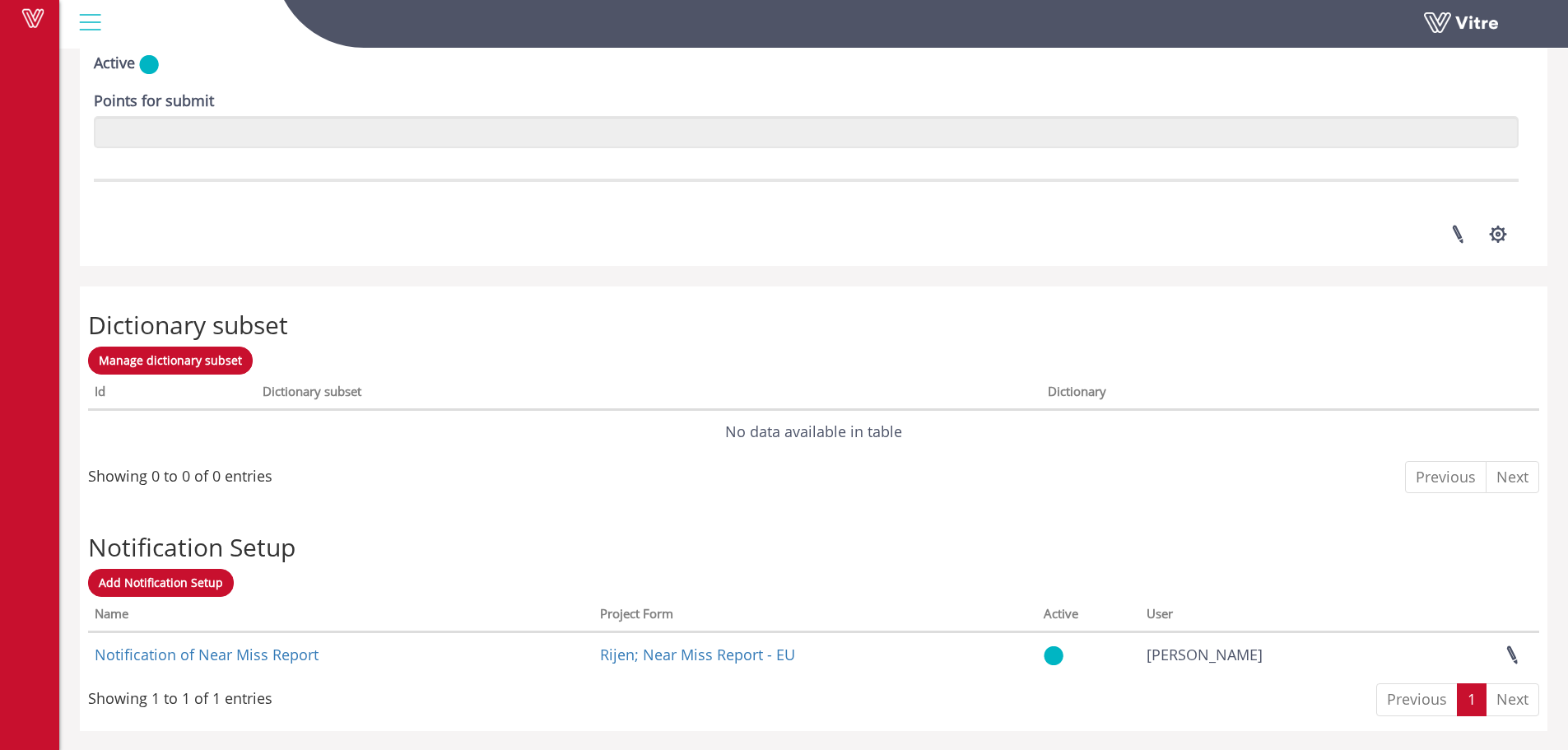
scroll to position [2230, 0]
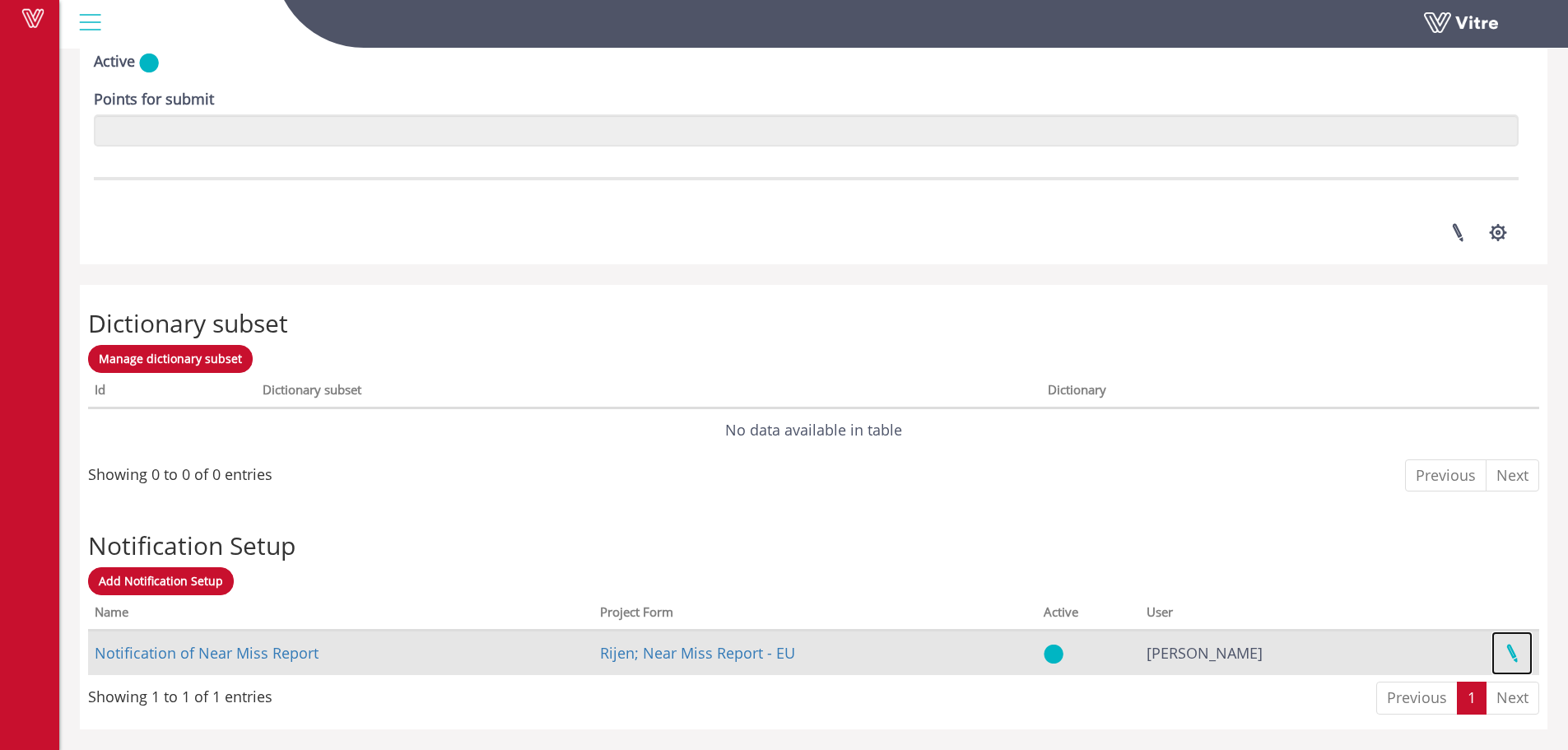
click at [1515, 653] on link at bounding box center [1511, 653] width 41 height 43
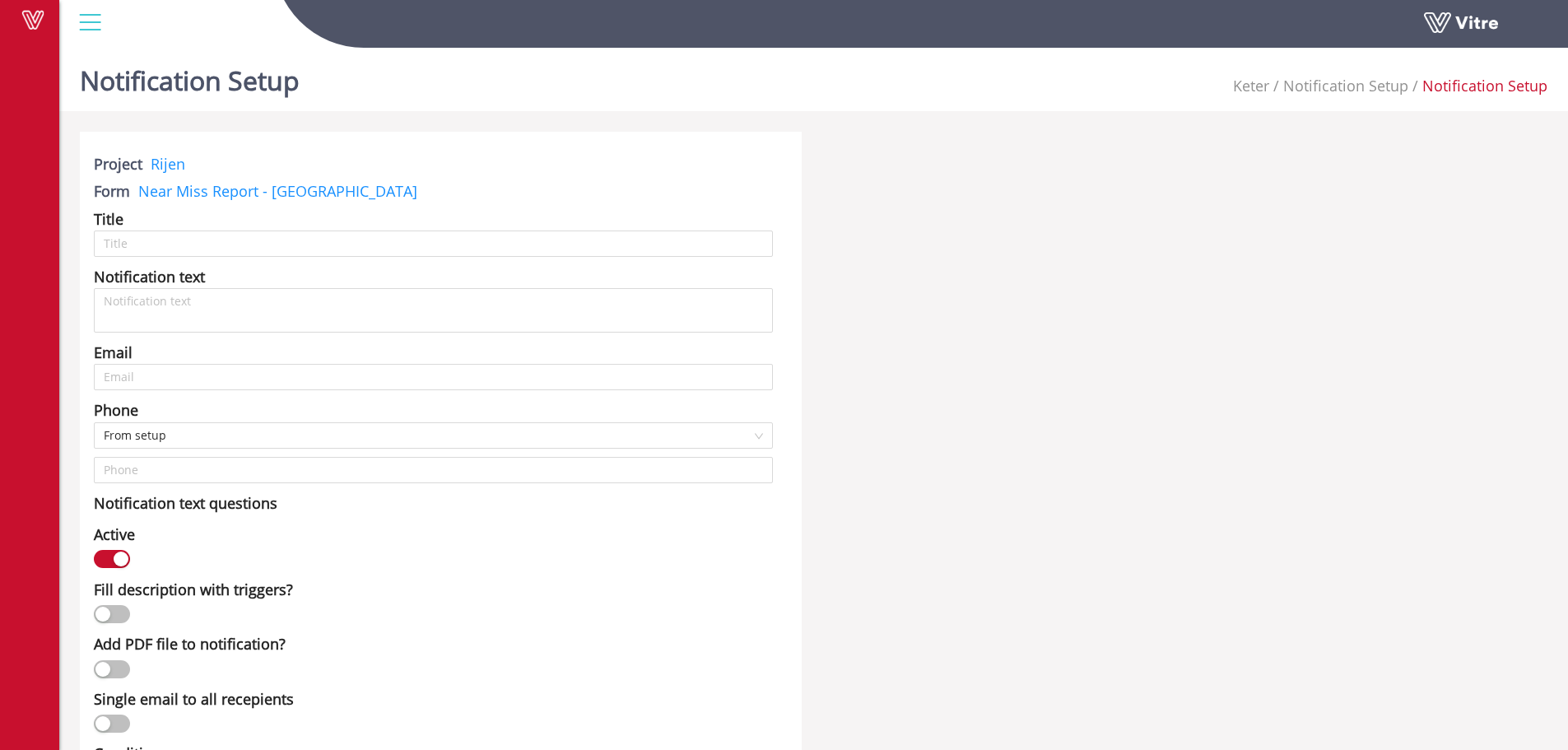
type input "Notification of Near Miss Report"
type input "tonvdl@keter.com; rik.feyen@keter.com; careers.nl@keter.com; liesbeth.polman@ke…"
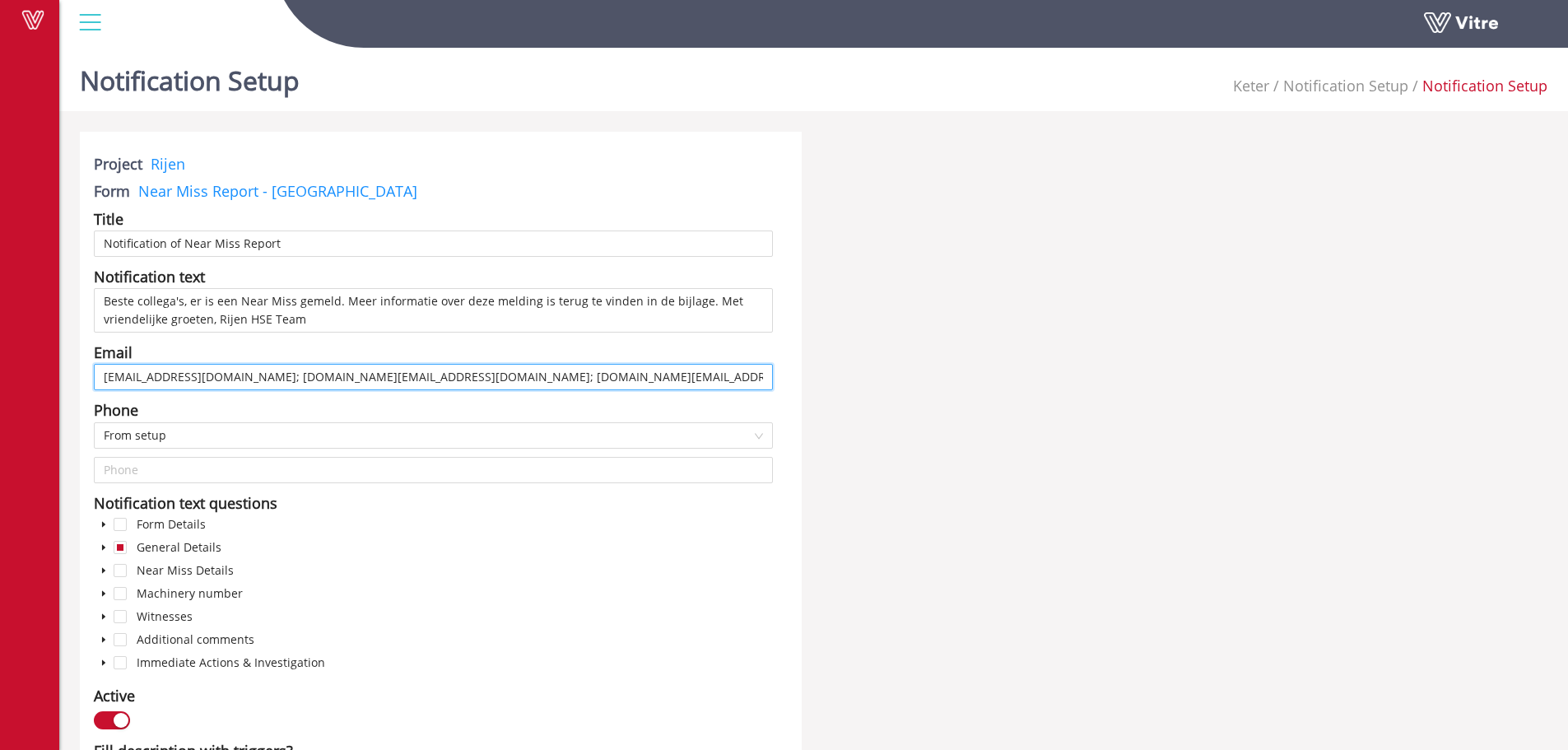
scroll to position [0, 1935]
drag, startPoint x: 102, startPoint y: 378, endPoint x: 1671, endPoint y: 454, distance: 1570.8
click at [1567, 454] on html "Vitre Notification Setup Keter Notification Setup Notification Setup Project Ri…" at bounding box center [784, 375] width 1568 height 750
paste input "rik.feyen@keter.com; careers.nl@keter.com; liesbeth.polman@keter.com; mathijs.v…"
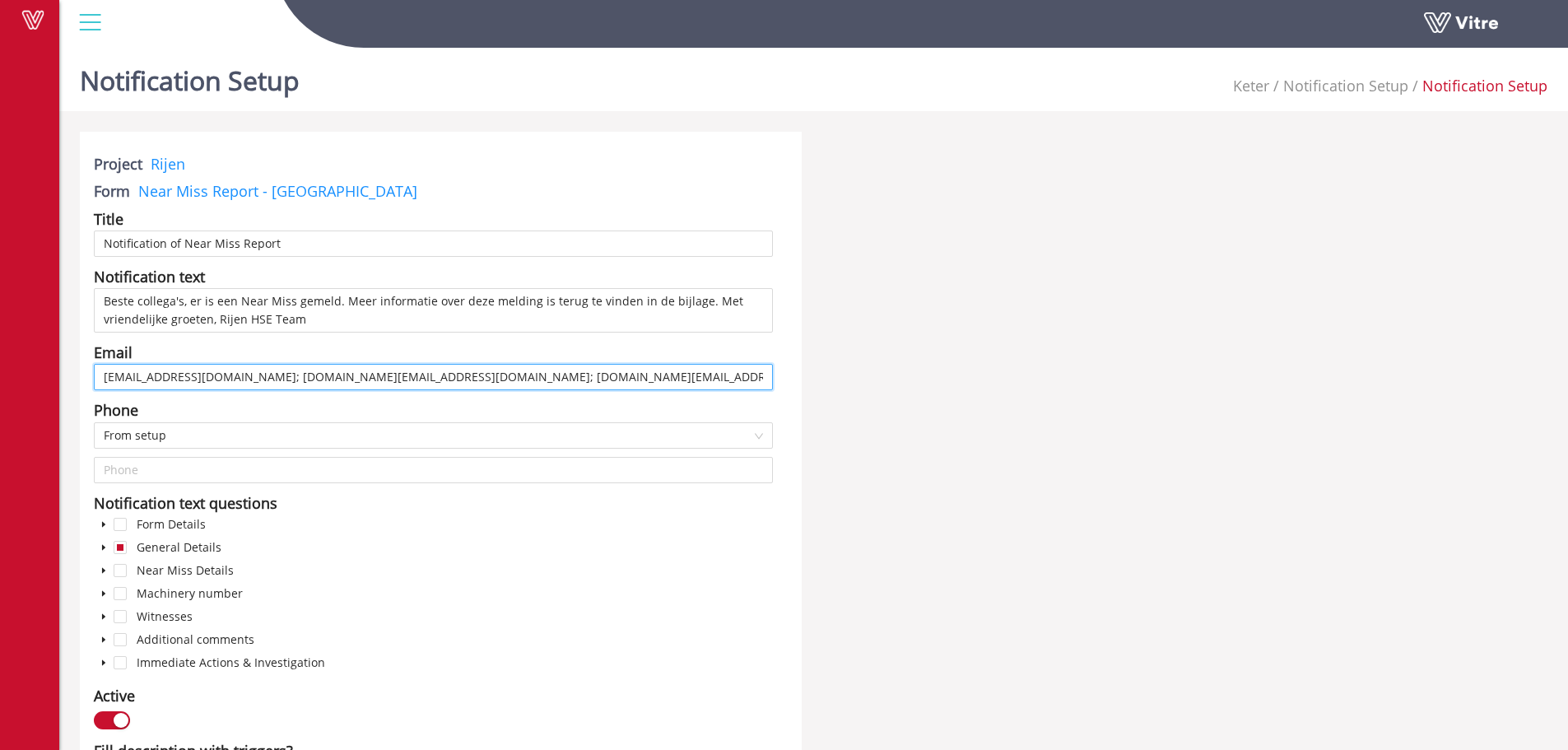
drag, startPoint x: 501, startPoint y: 374, endPoint x: 0, endPoint y: 365, distance: 501.1
click at [0, 365] on div "Vitre Notification Setup Keter Notification Setup Notification Setup Project Ri…" at bounding box center [784, 743] width 1568 height 1405
click at [620, 380] on input "rik.feyen@keter.com; careers.nl@keter.com; liesbeth.polman@keter.com; mathijs.v…" at bounding box center [434, 377] width 679 height 26
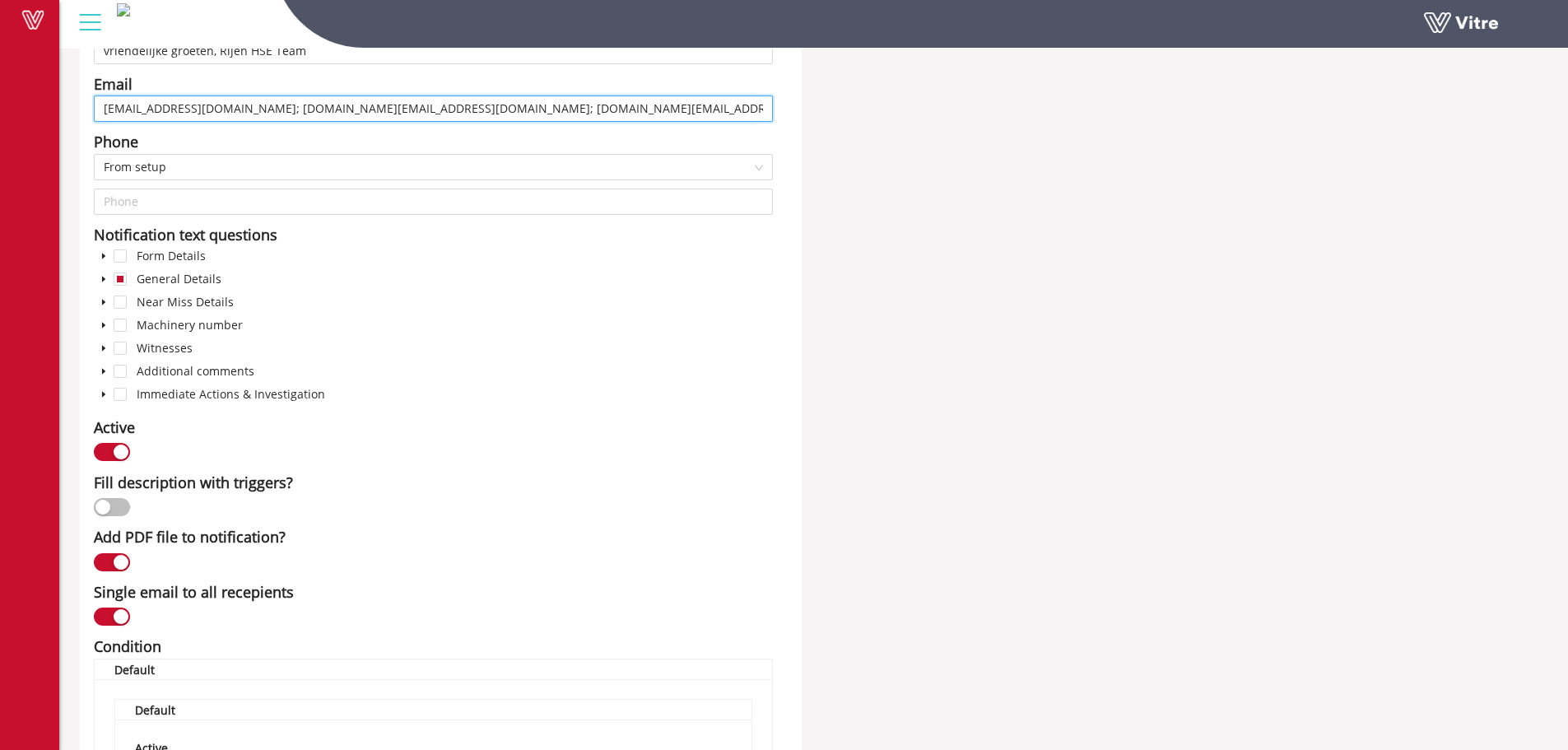
scroll to position [697, 0]
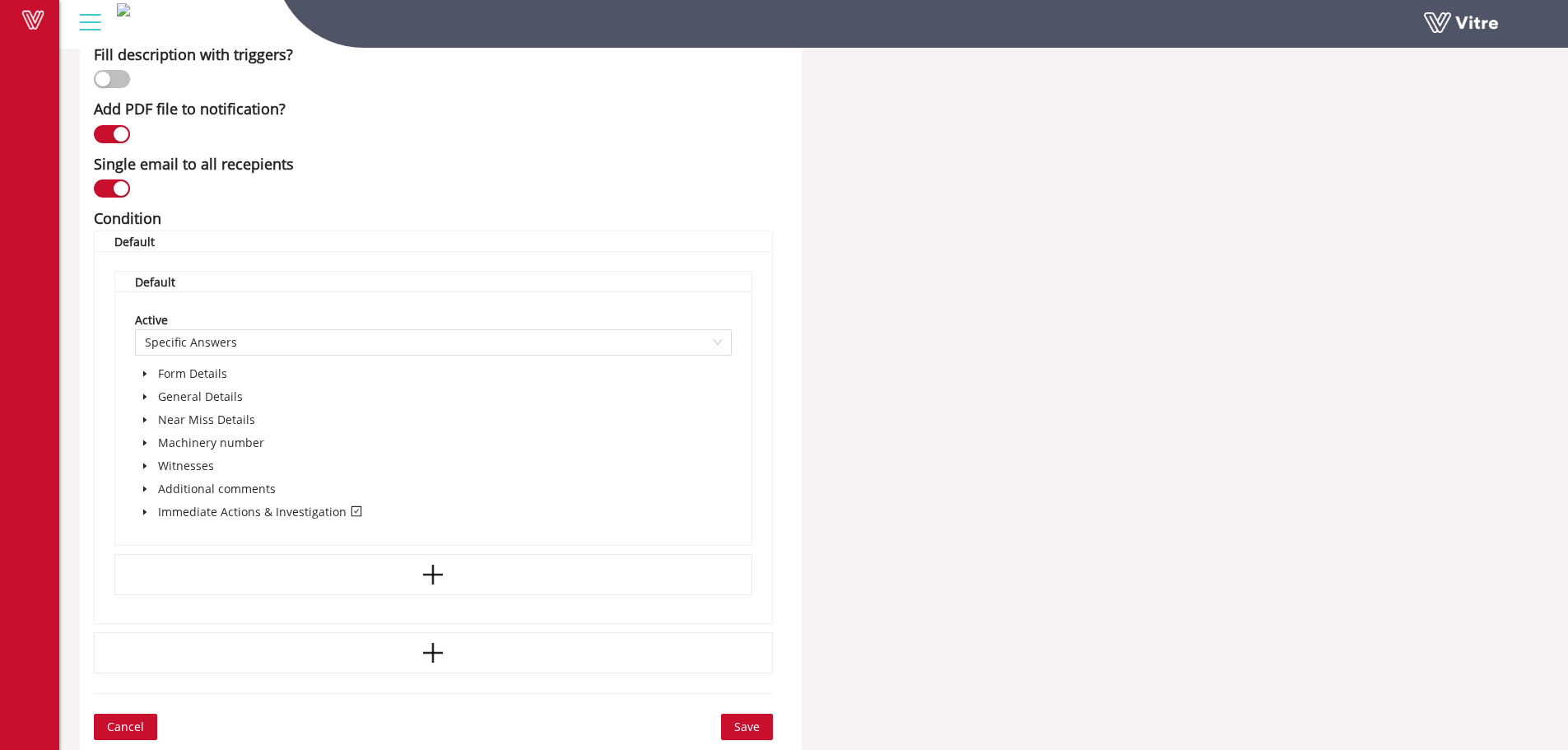
type input "rik.feyen@keter.com; careers.nl@keter.com; liesbeth.polman@keter.com; mathijs.v…"
click at [756, 721] on span "Save" at bounding box center [746, 726] width 25 height 18
